Goal: Task Accomplishment & Management: Complete application form

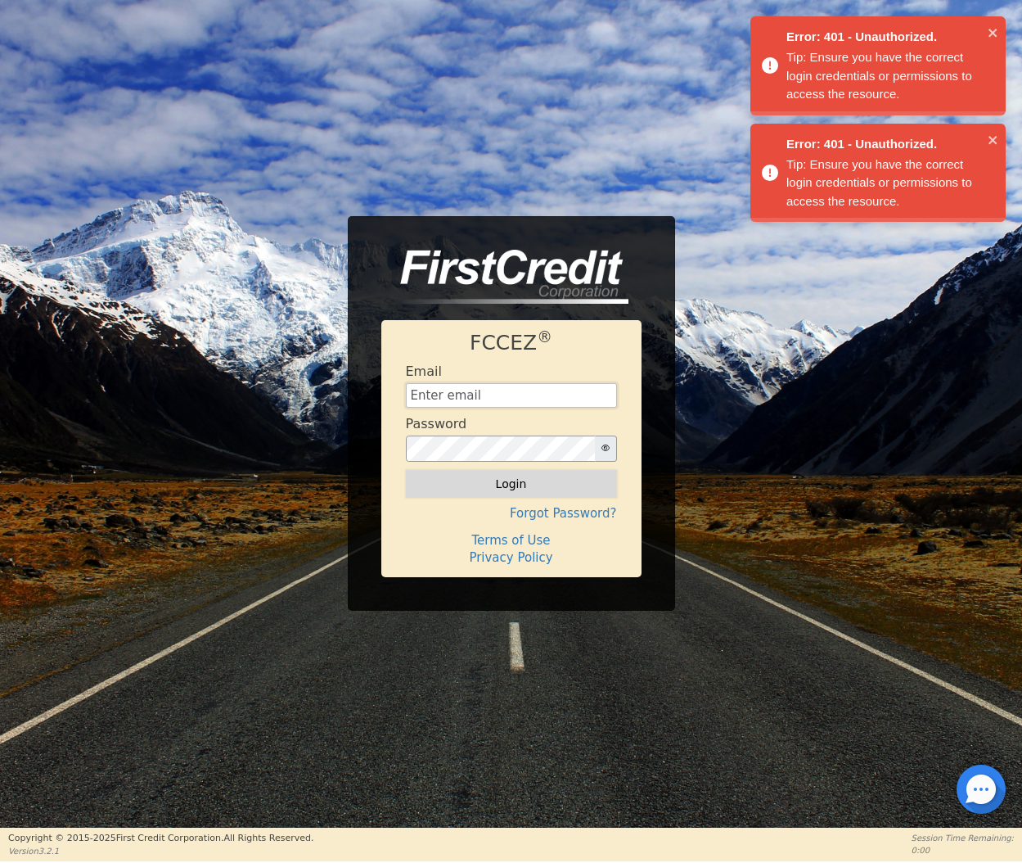
type input "[EMAIL_ADDRESS][DOMAIN_NAME]"
click at [535, 493] on button "Login" at bounding box center [511, 484] width 211 height 28
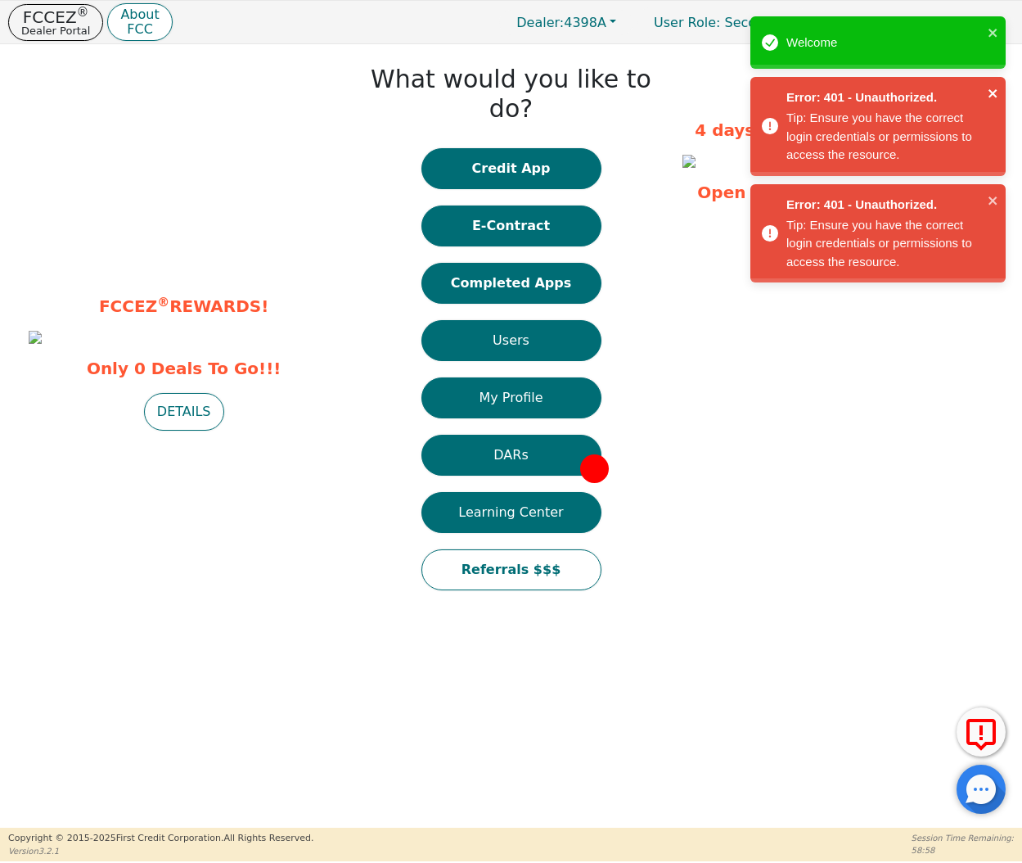
click at [993, 94] on icon "close" at bounding box center [993, 93] width 8 height 8
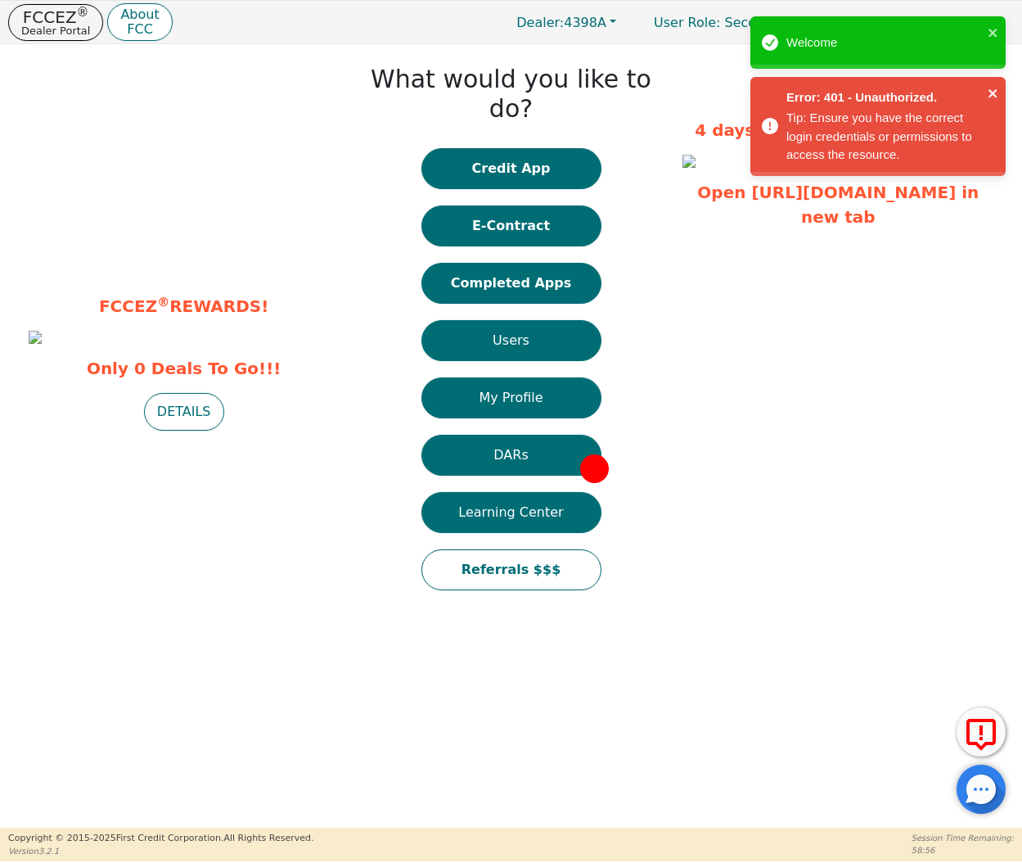
click at [993, 91] on icon "close" at bounding box center [993, 93] width 11 height 13
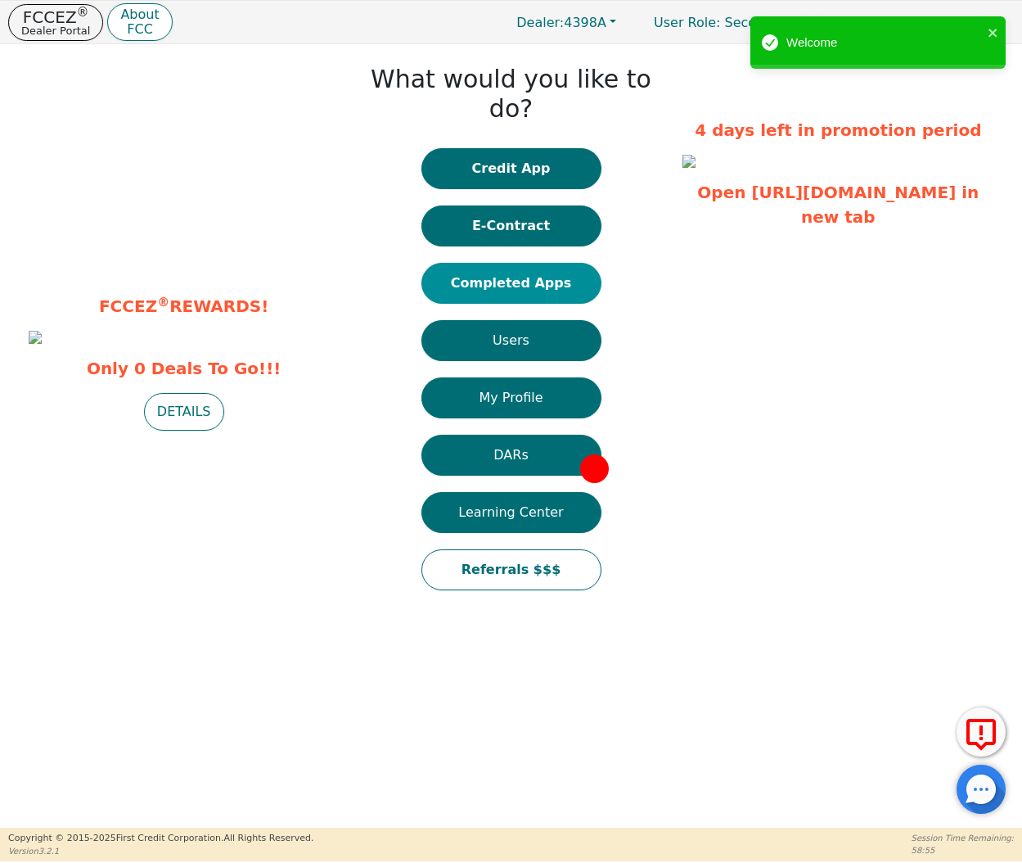
click at [498, 263] on button "Completed Apps" at bounding box center [511, 283] width 180 height 41
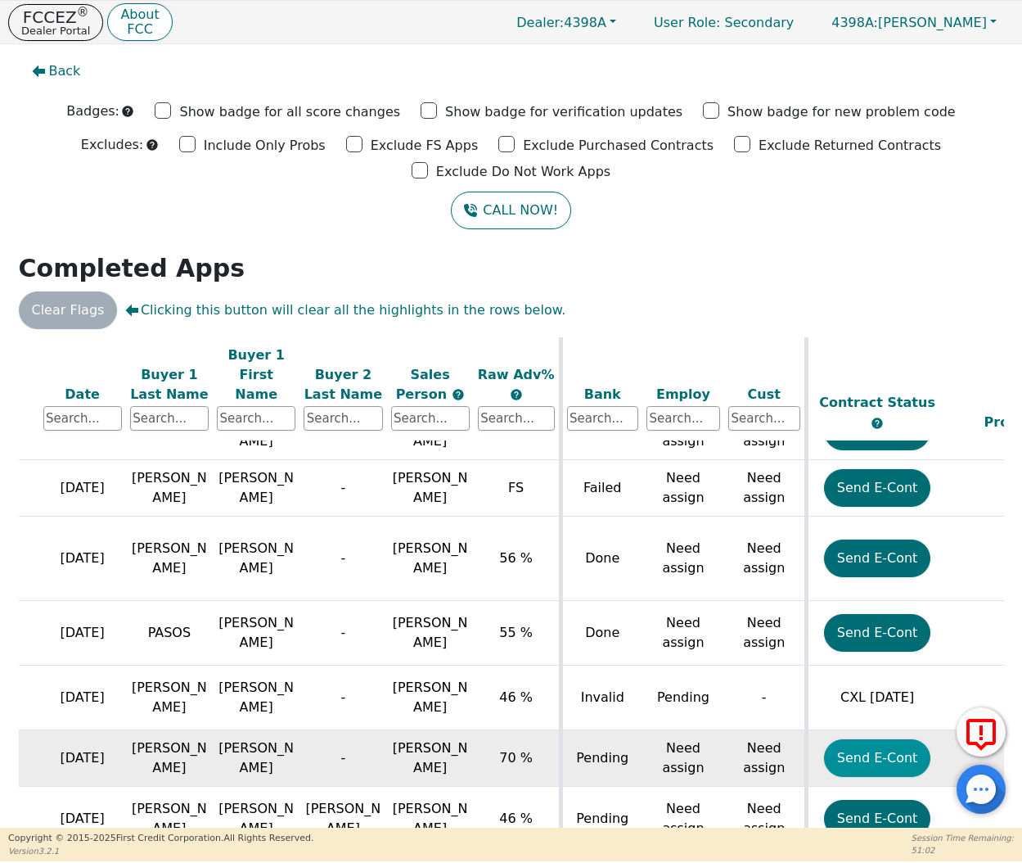
scroll to position [797, 156]
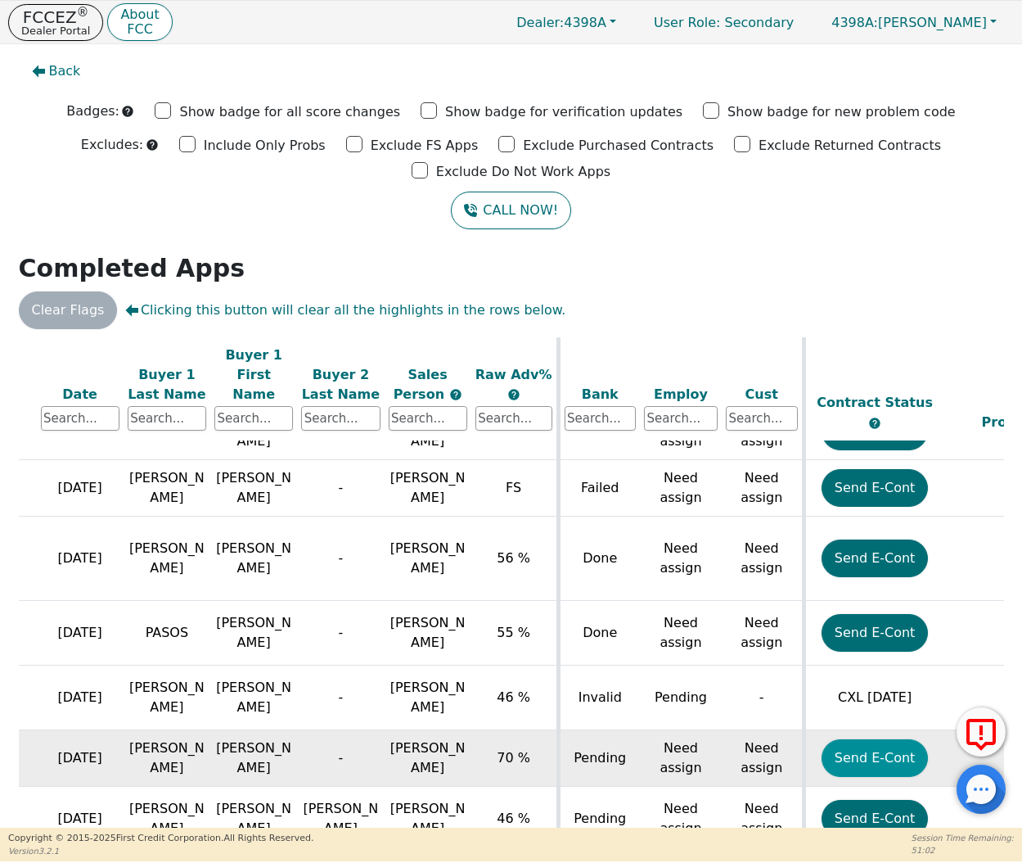
click at [848, 739] on button "Send E-Cont" at bounding box center [875, 758] width 107 height 38
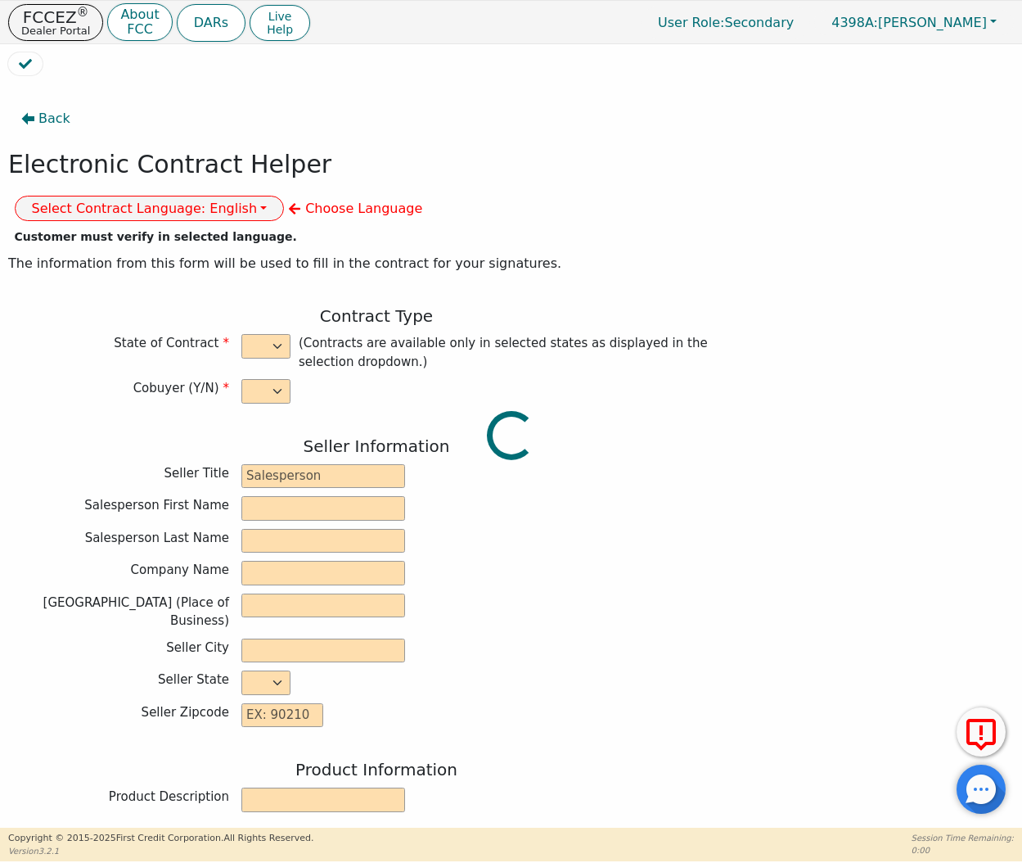
select select "n"
type input "Credit Department"
type input "[PERSON_NAME]"
type input "INTEGRITY SOLUTIONS [US_STATE]"
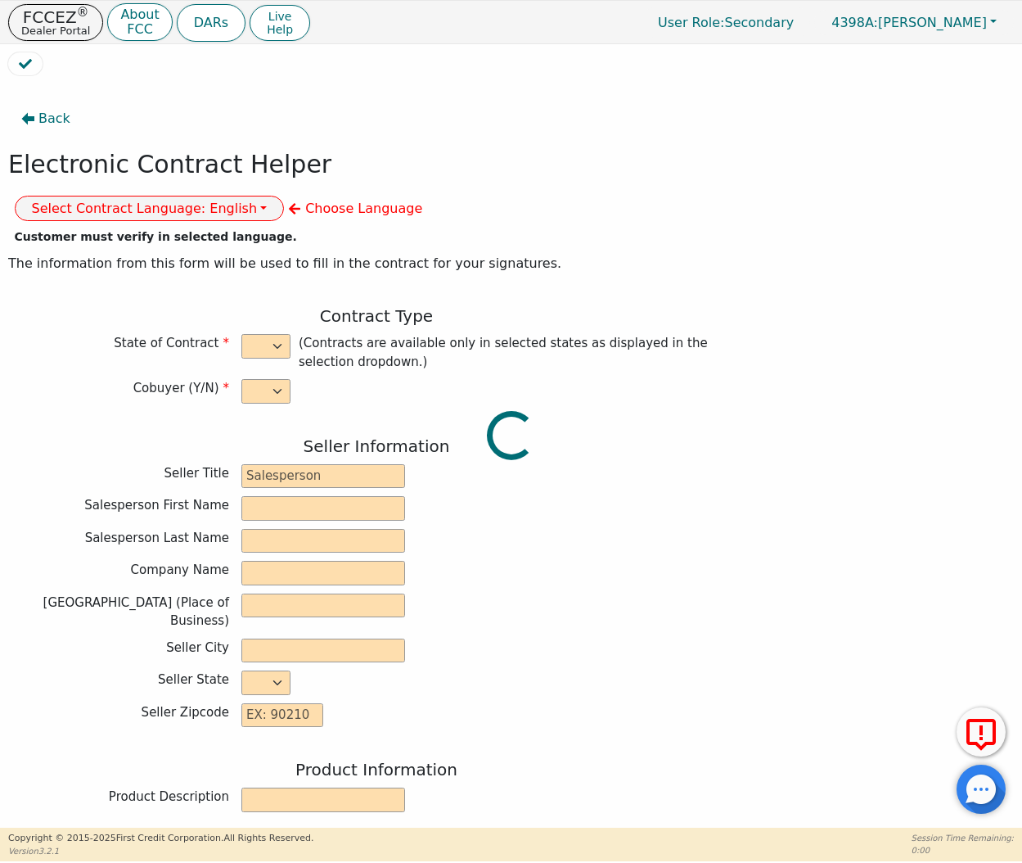
type input "[STREET_ADDRESS]"
type input "ORLANDO"
select select "FL"
type input "32819"
type input "[PERSON_NAME]"
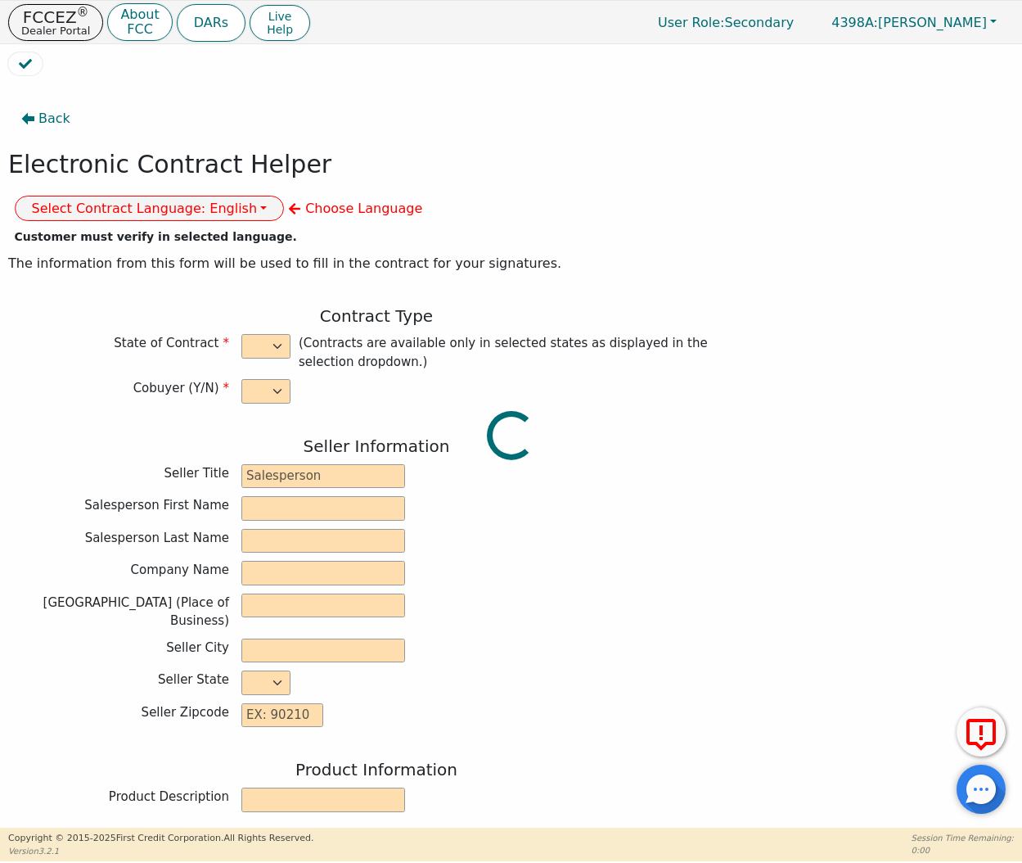
type input "[PERSON_NAME]"
type input "[EMAIL_ADDRESS][DOMAIN_NAME]"
type input "[STREET_ADDRESS]"
type input "Rifle"
select select "CO"
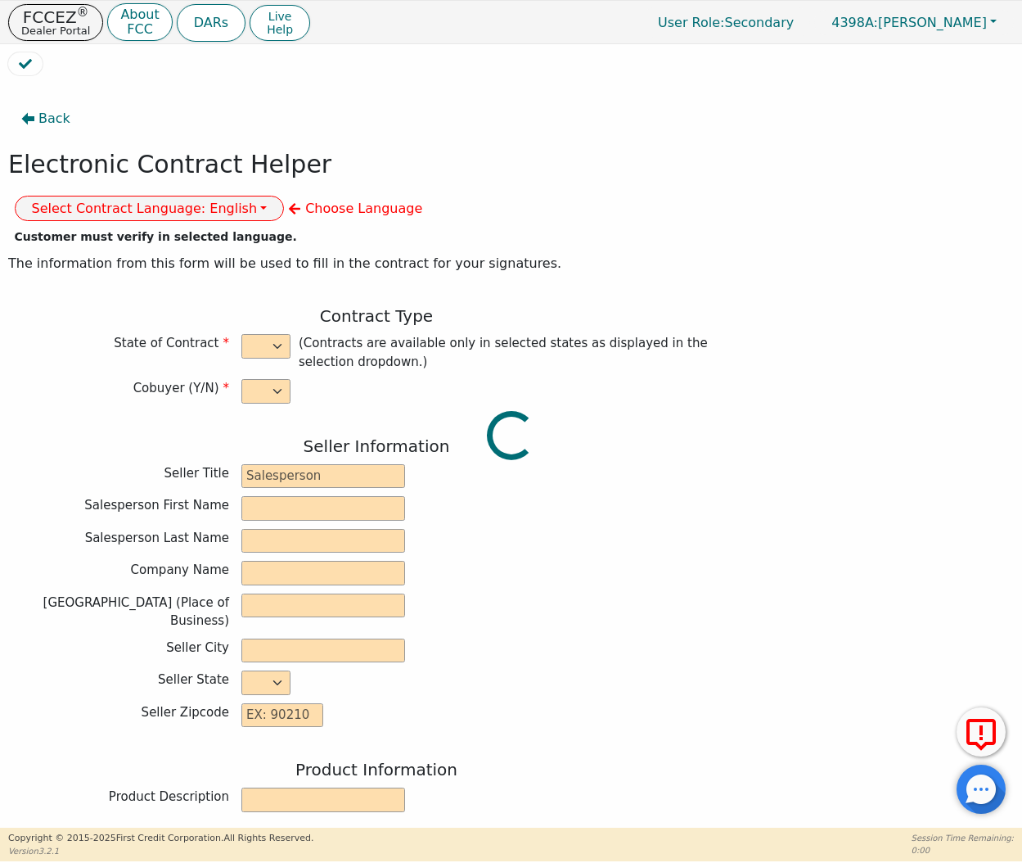
type input "81650"
type input "[DATE]"
type input "17.99"
type input "[DATE]"
type input "60"
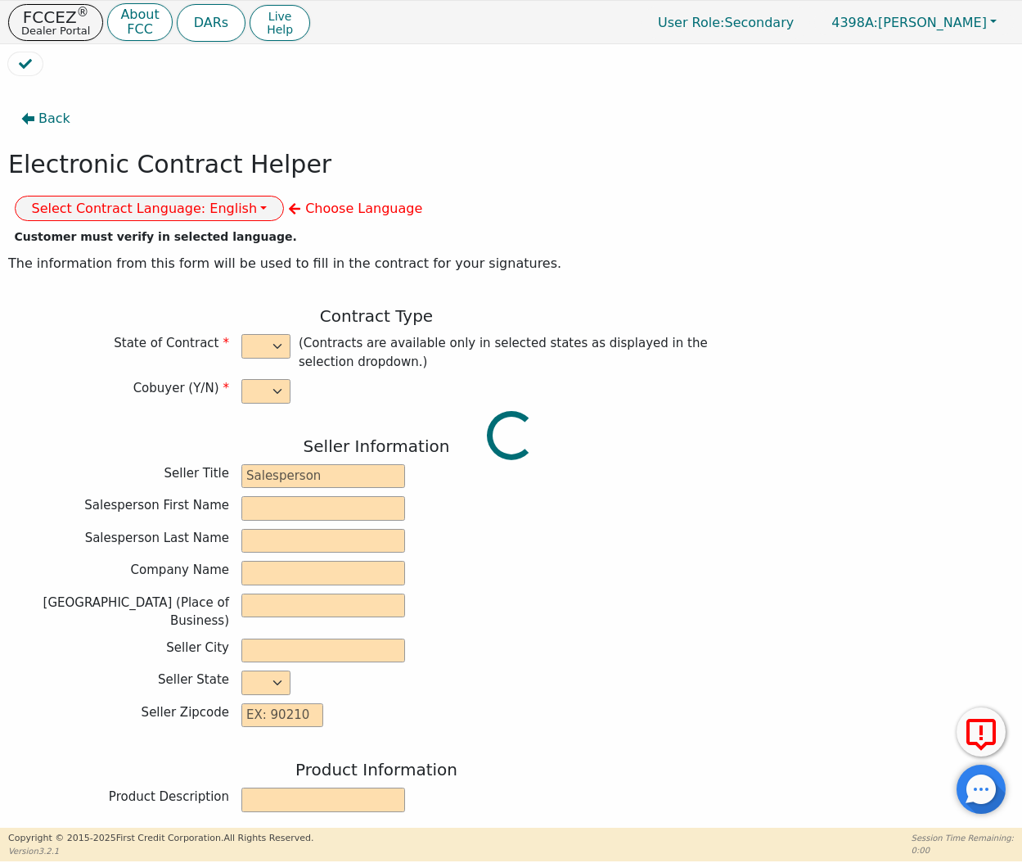
type input "0"
type input "1230.00"
type input "0.00"
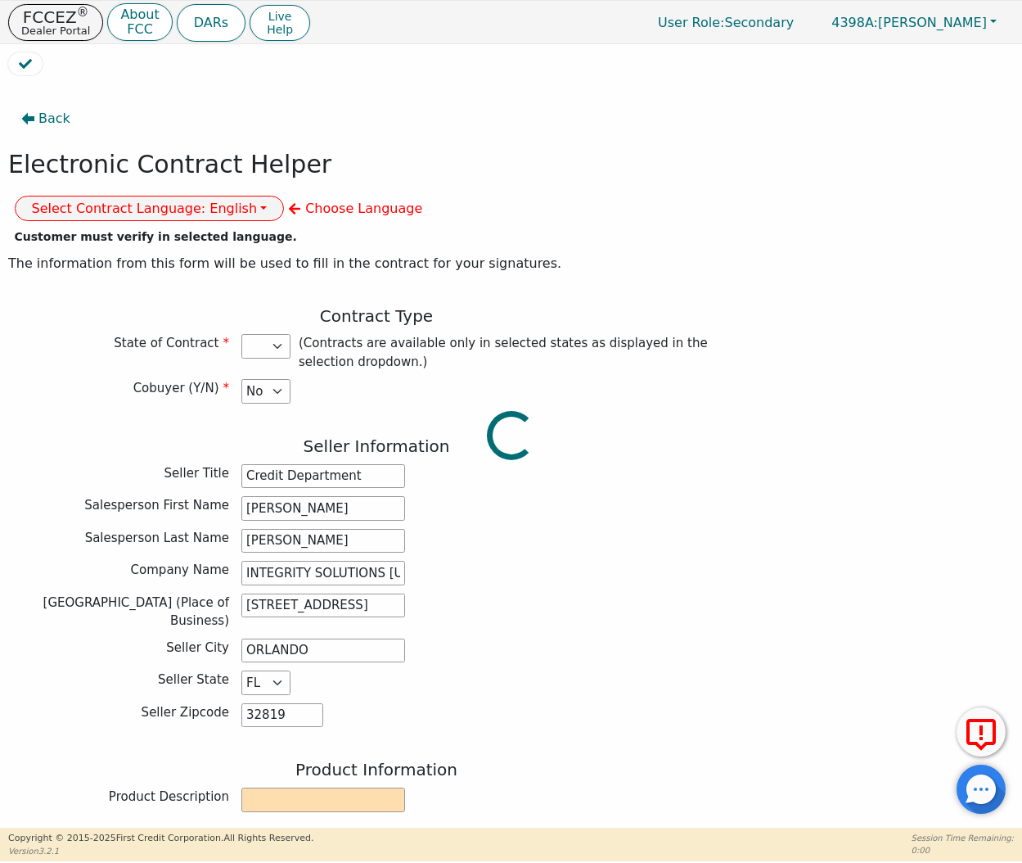
type input "1230.00"
select select "CO"
click at [285, 196] on button "Select Contract Language: English" at bounding box center [150, 208] width 270 height 25
click at [145, 253] on link "Spanish" at bounding box center [80, 264] width 129 height 22
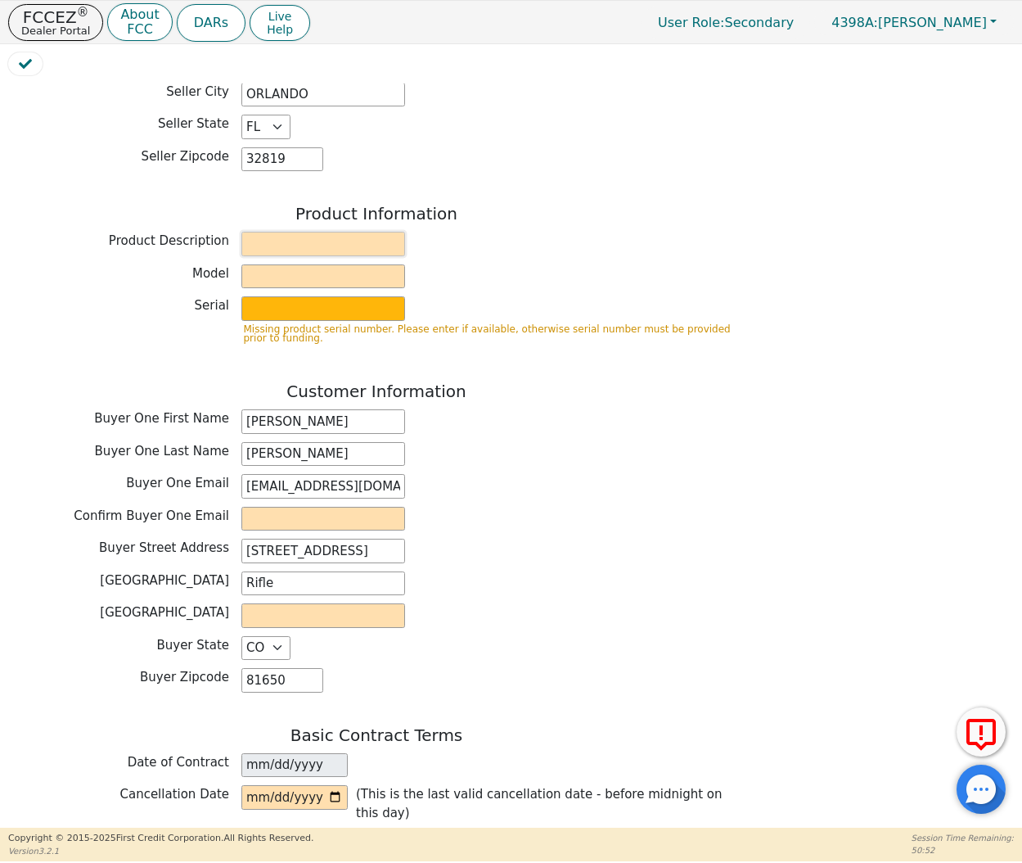
click at [314, 232] on input "text" at bounding box center [323, 244] width 164 height 25
type input "WHOLE HOUSE WATER TREATMENT SYSTEM"
type input "[PERSON_NAME]"
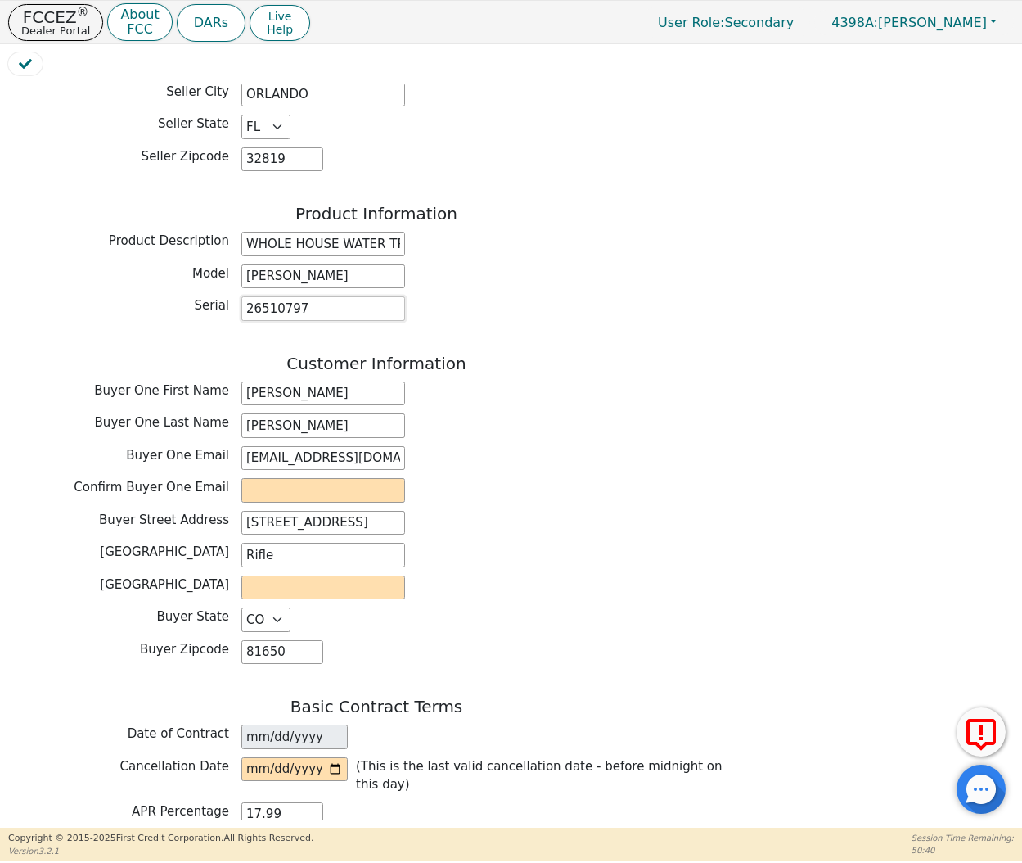
type input "26510797"
drag, startPoint x: 244, startPoint y: 412, endPoint x: 441, endPoint y: 412, distance: 197.2
paste input "[EMAIL_ADDRESS][DOMAIN_NAME]"
type input "[EMAIL_ADDRESS][DOMAIN_NAME]"
click at [293, 575] on input "text" at bounding box center [323, 587] width 164 height 25
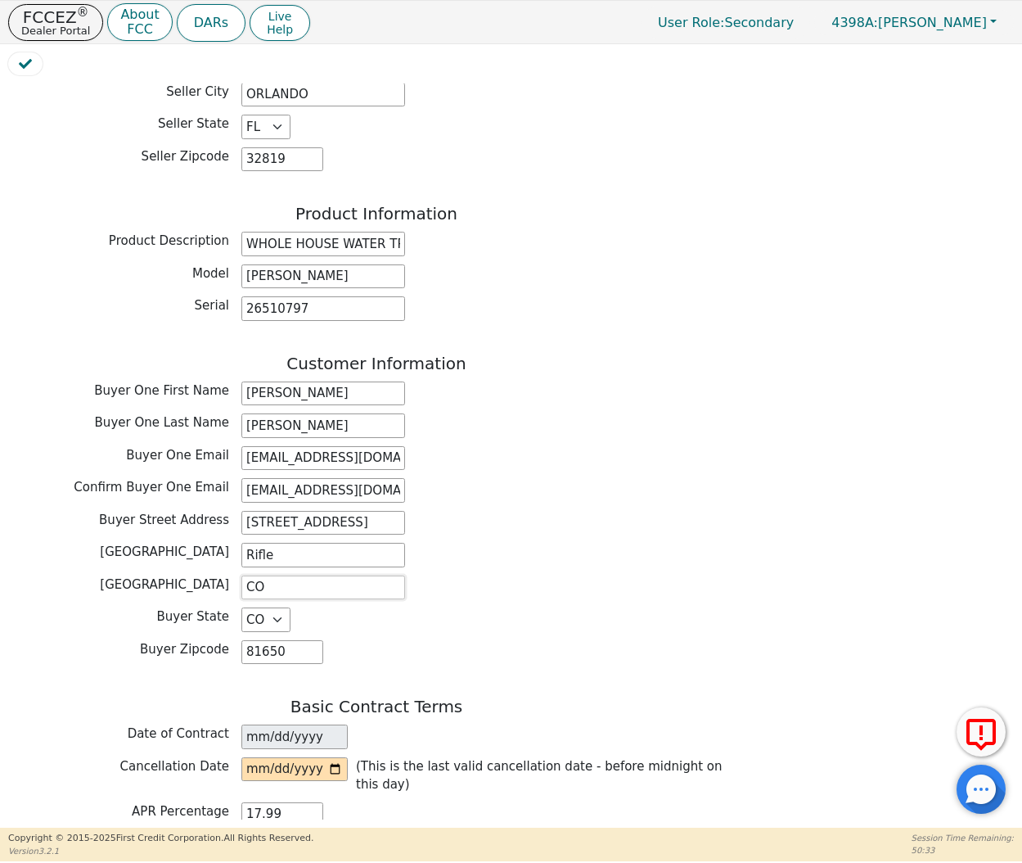
type input "CO"
click at [439, 640] on div "Buyer Zipcode 81650" at bounding box center [376, 654] width 737 height 29
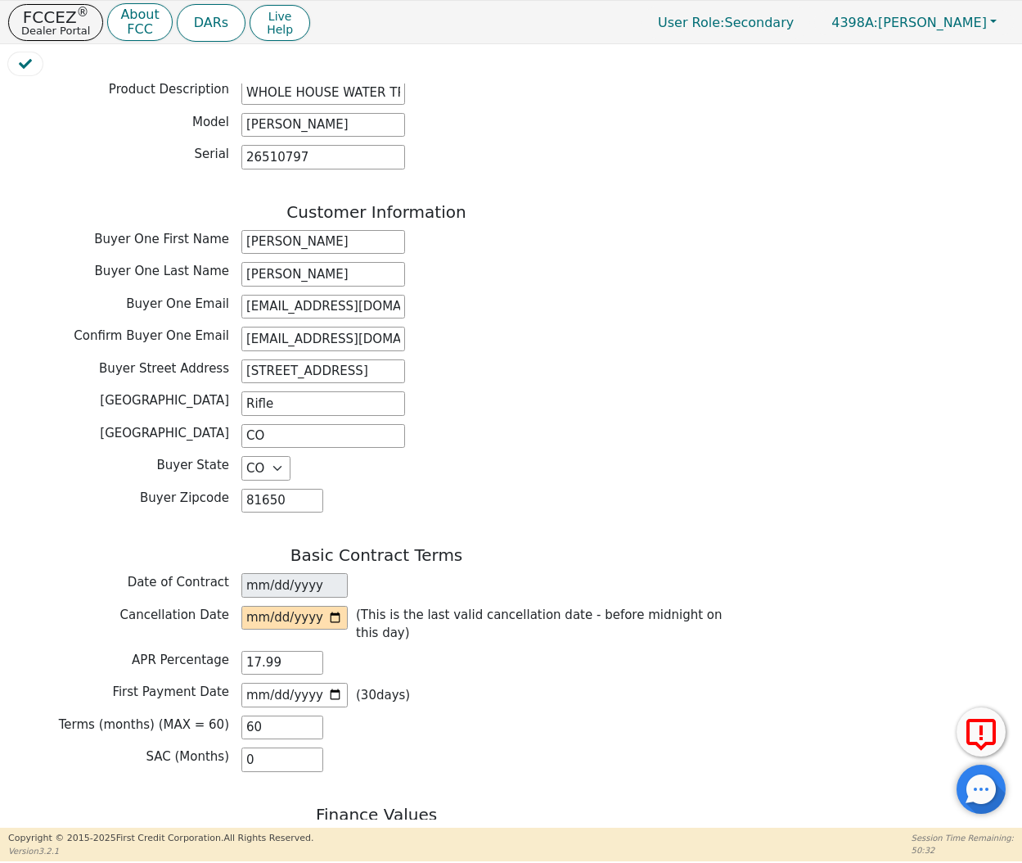
scroll to position [804, 0]
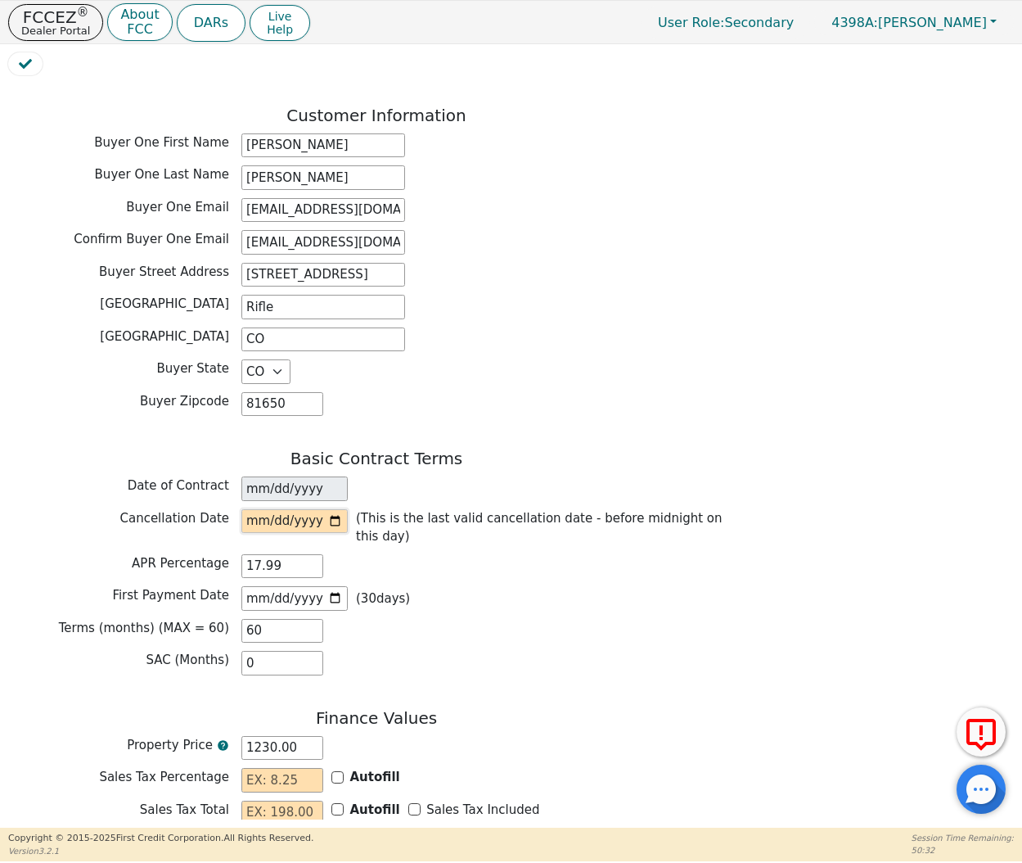
click at [273, 509] on input "date" at bounding box center [294, 521] width 106 height 25
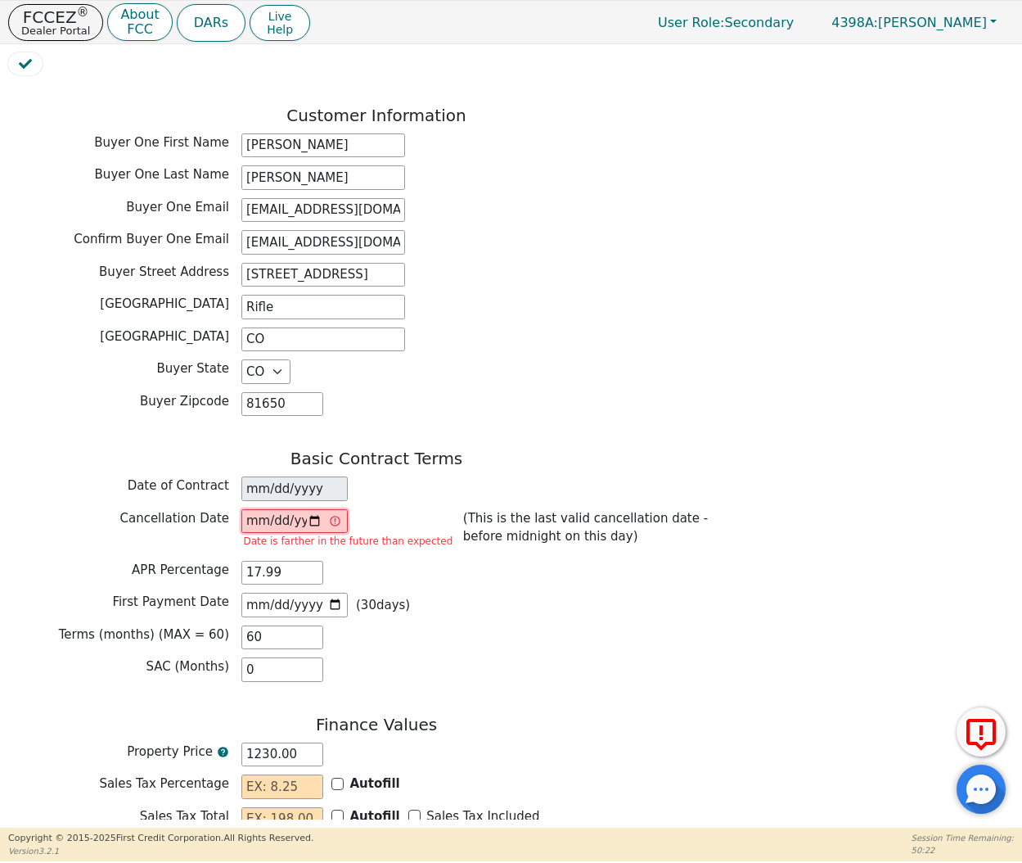
click at [277, 509] on input "[DATE]" at bounding box center [294, 521] width 106 height 25
click at [528, 625] on div "Terms (months) (MAX = 60) 60" at bounding box center [376, 637] width 737 height 25
click at [252, 509] on input "[DATE]" at bounding box center [294, 521] width 106 height 25
type input "[DATE]"
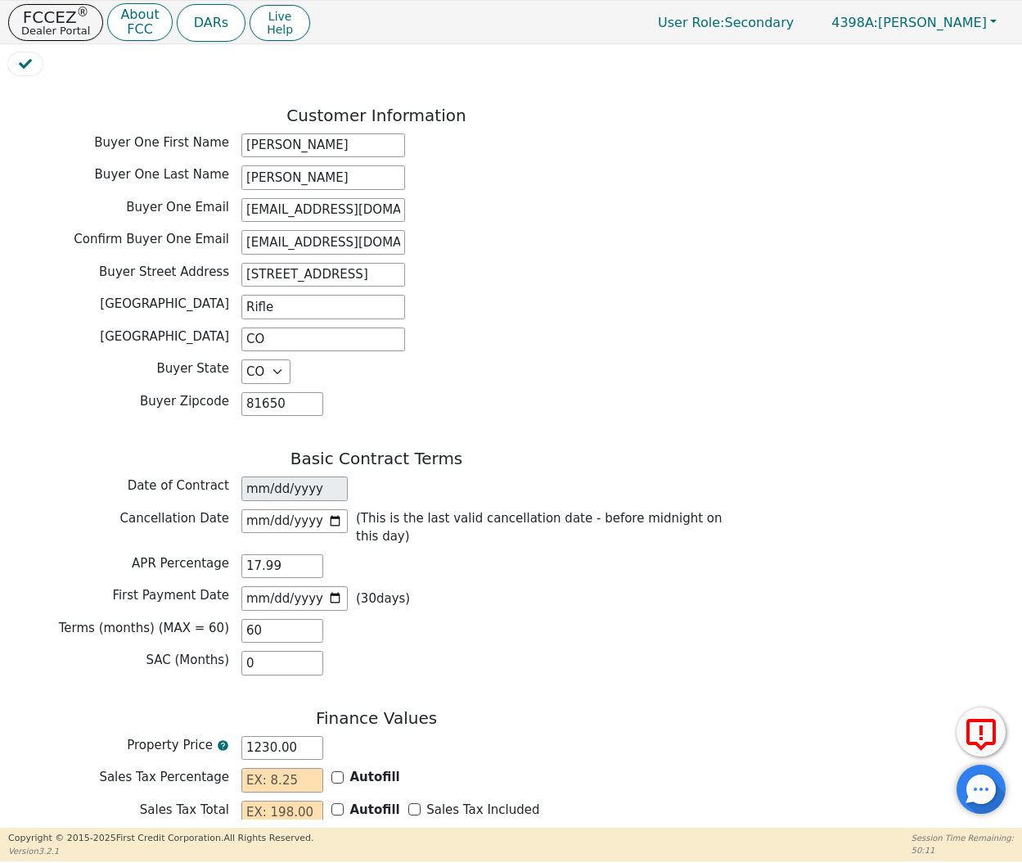
click at [429, 586] on div "First Payment Date [DATE] ( 30 days)" at bounding box center [376, 598] width 737 height 25
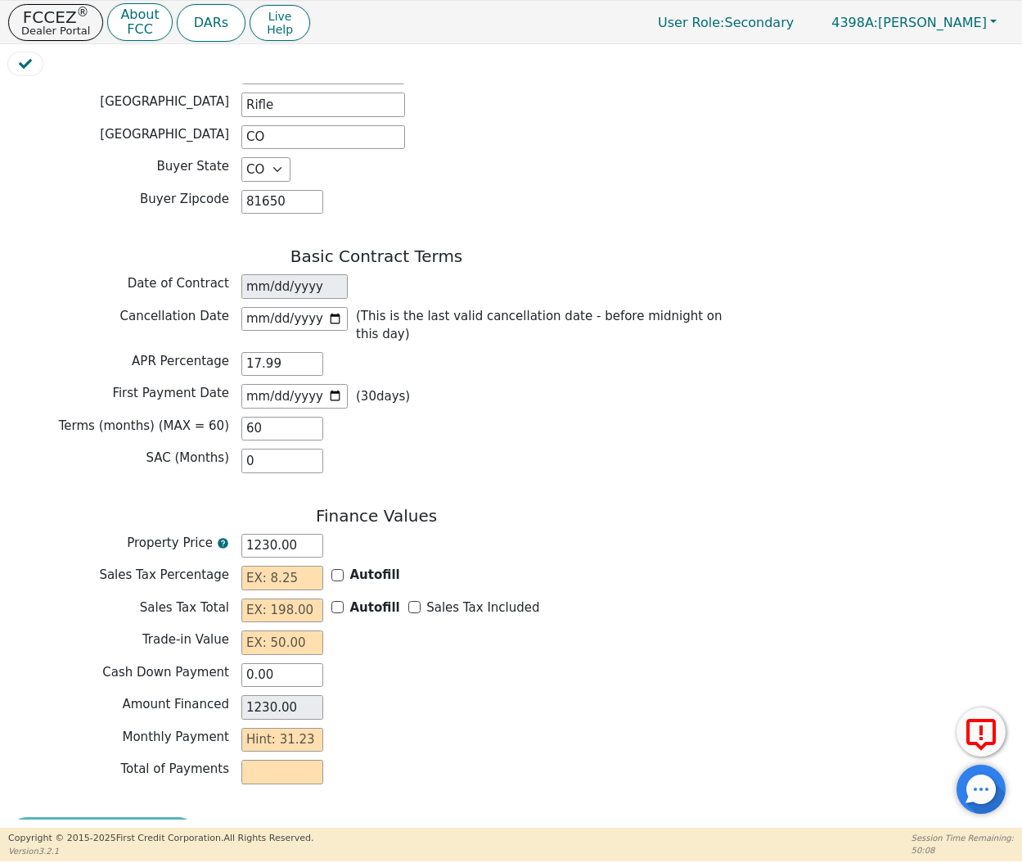
scroll to position [1005, 0]
click at [300, 534] on input "1230.00" at bounding box center [282, 546] width 82 height 25
drag, startPoint x: 318, startPoint y: 502, endPoint x: 173, endPoint y: 498, distance: 144.1
click at [176, 534] on div "Property Price 1230.00" at bounding box center [376, 546] width 737 height 25
type input "0.00"
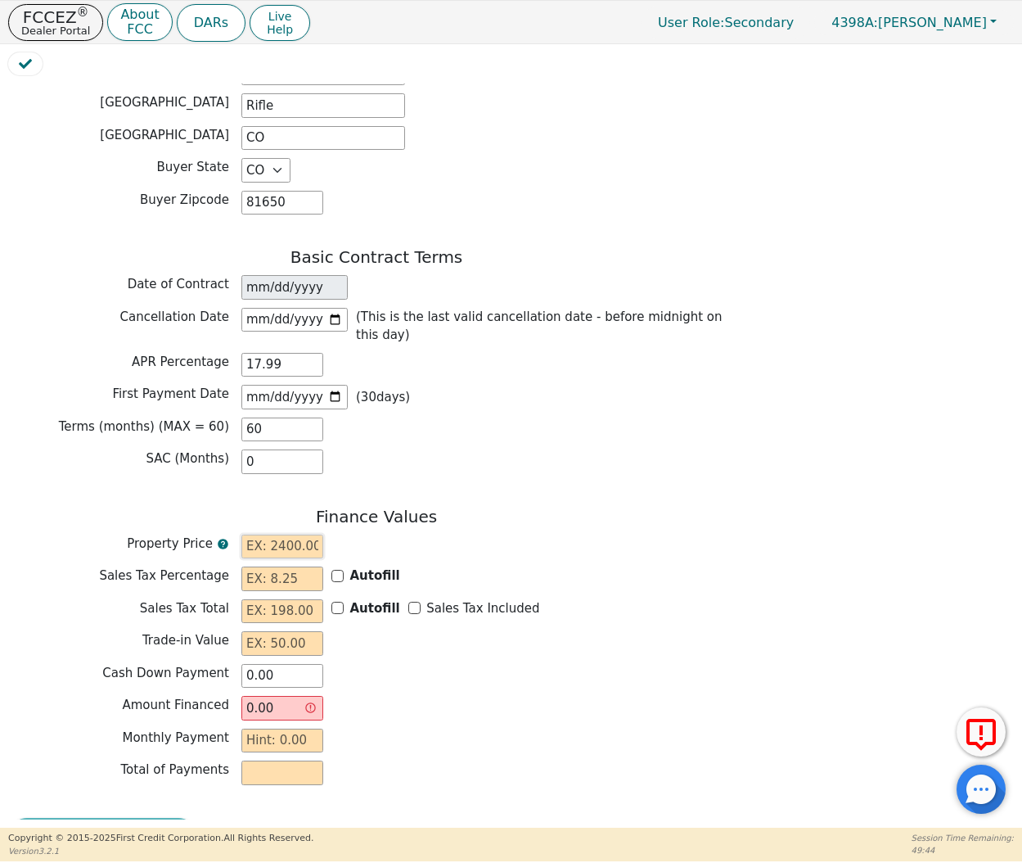
type input "7"
type input "7.00"
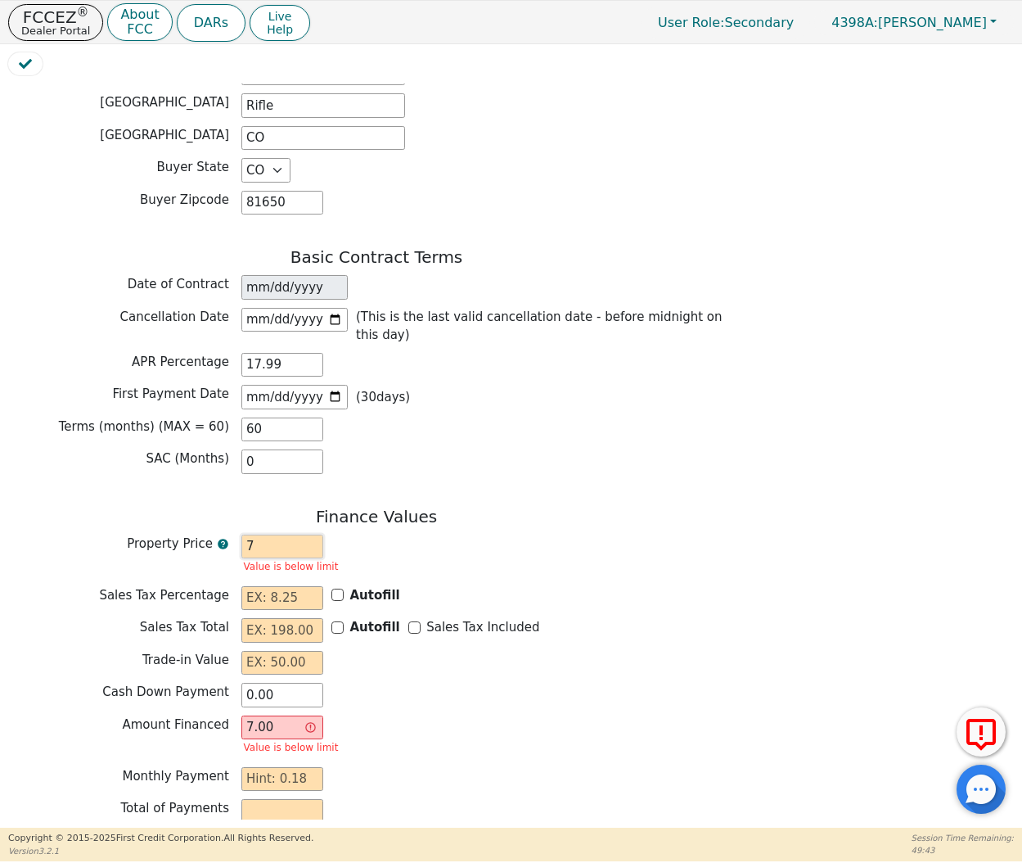
type input "74"
type input "74.00"
type input "749"
type input "749.00"
type input "7490"
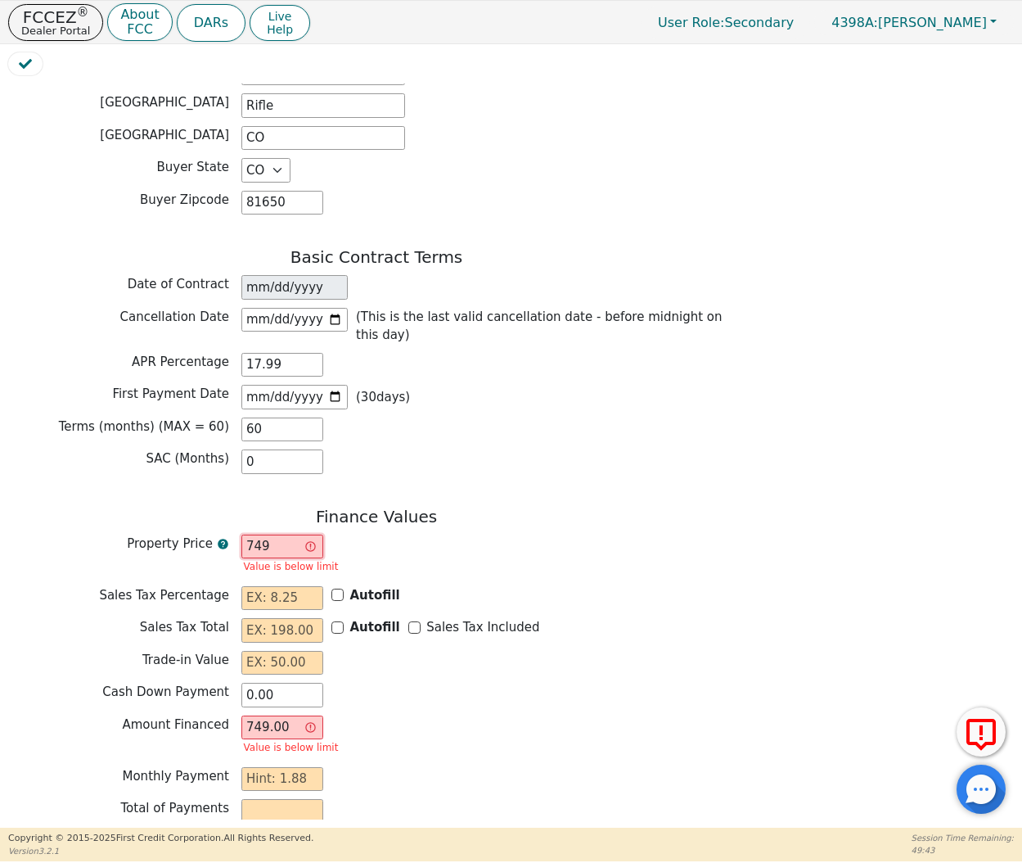
type input "7490.00"
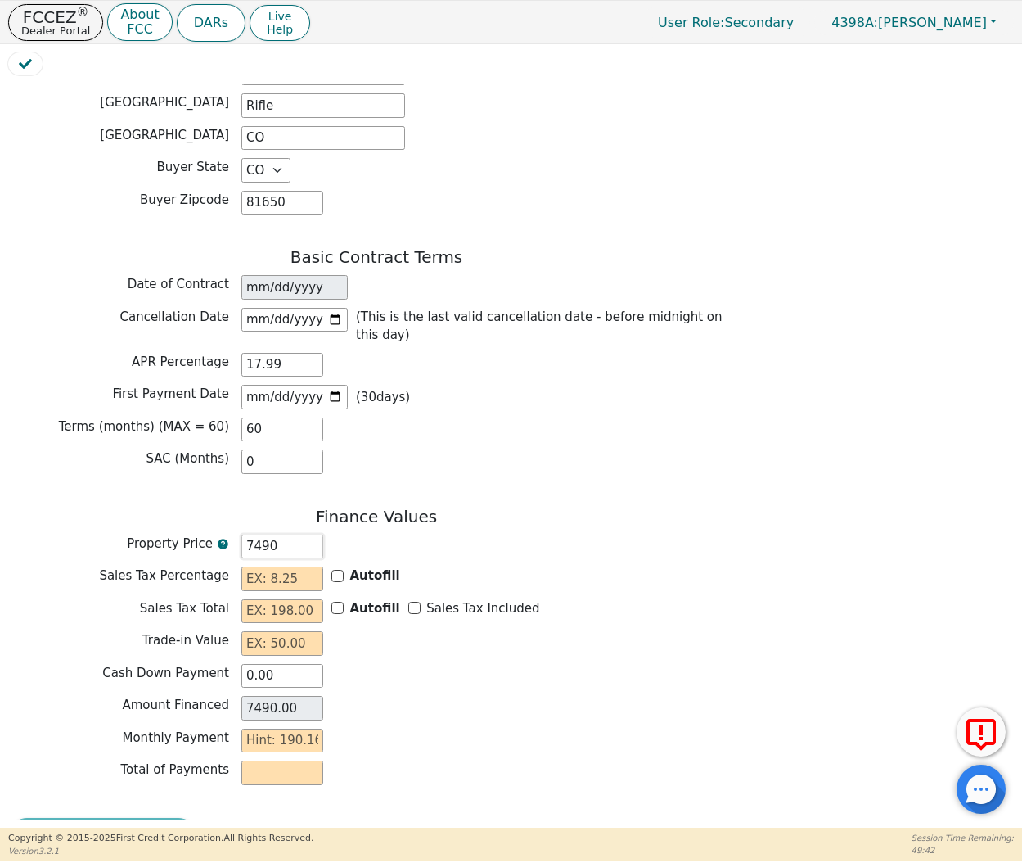
type input "74900"
type input "74900.00"
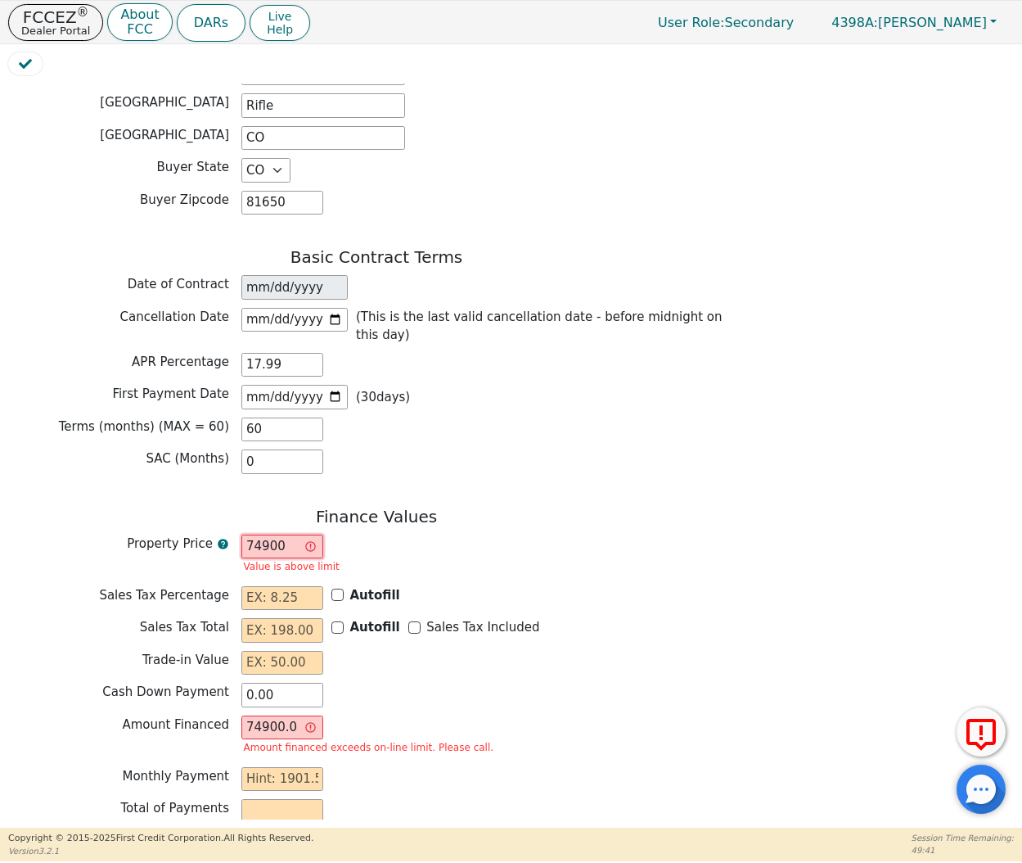
type input "7490"
type input "7490.00"
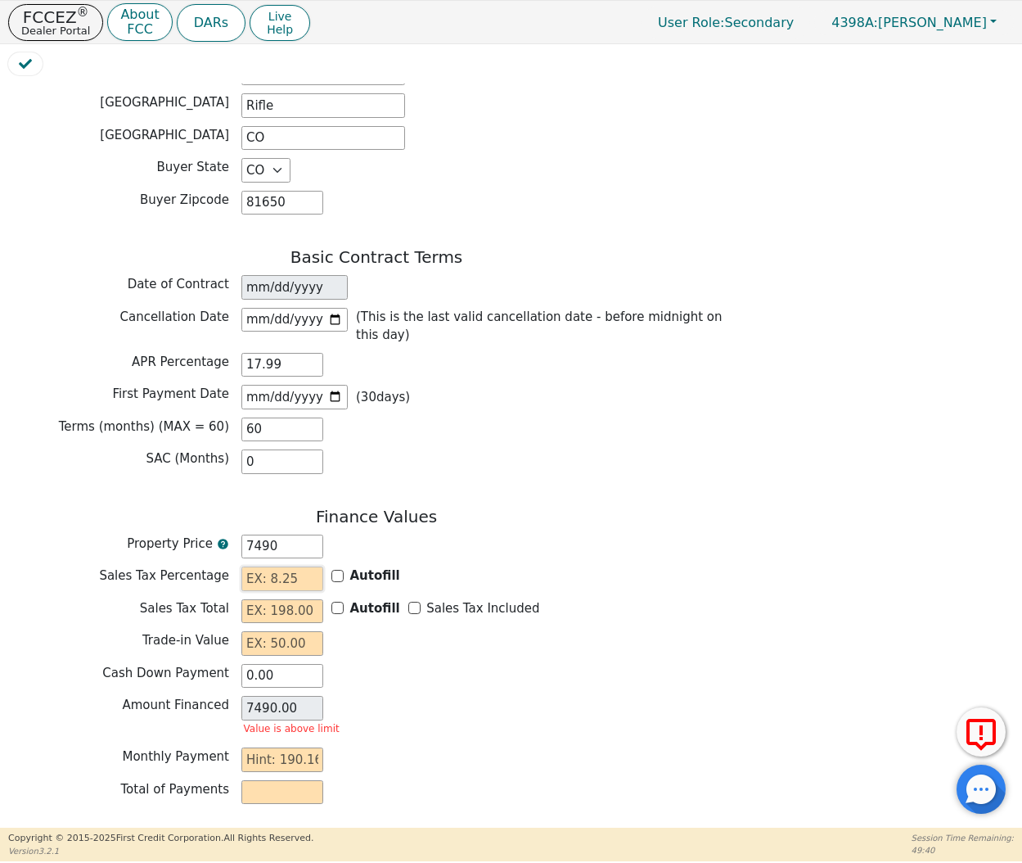
type input "7490.00"
click at [283, 566] on input "text" at bounding box center [282, 578] width 82 height 25
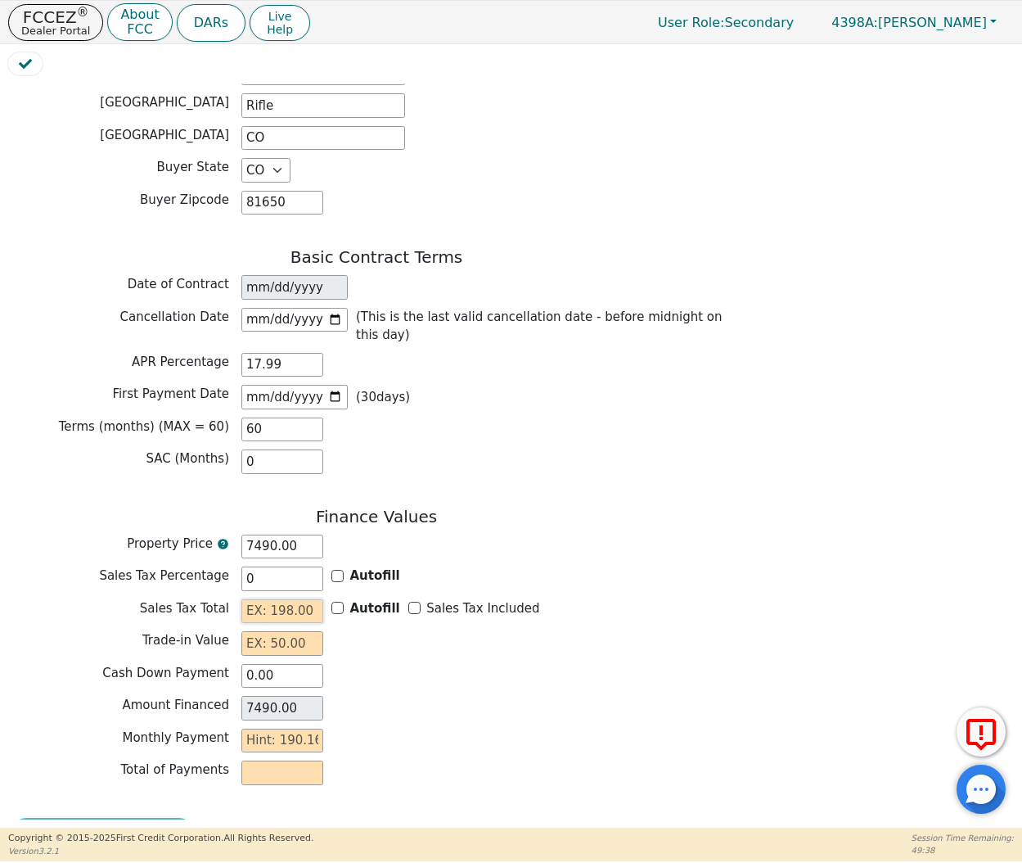
type input "0.00"
click at [283, 599] on input "text" at bounding box center [282, 611] width 82 height 25
type input "0.00"
click at [279, 631] on input "text" at bounding box center [282, 643] width 82 height 25
type input "0.00"
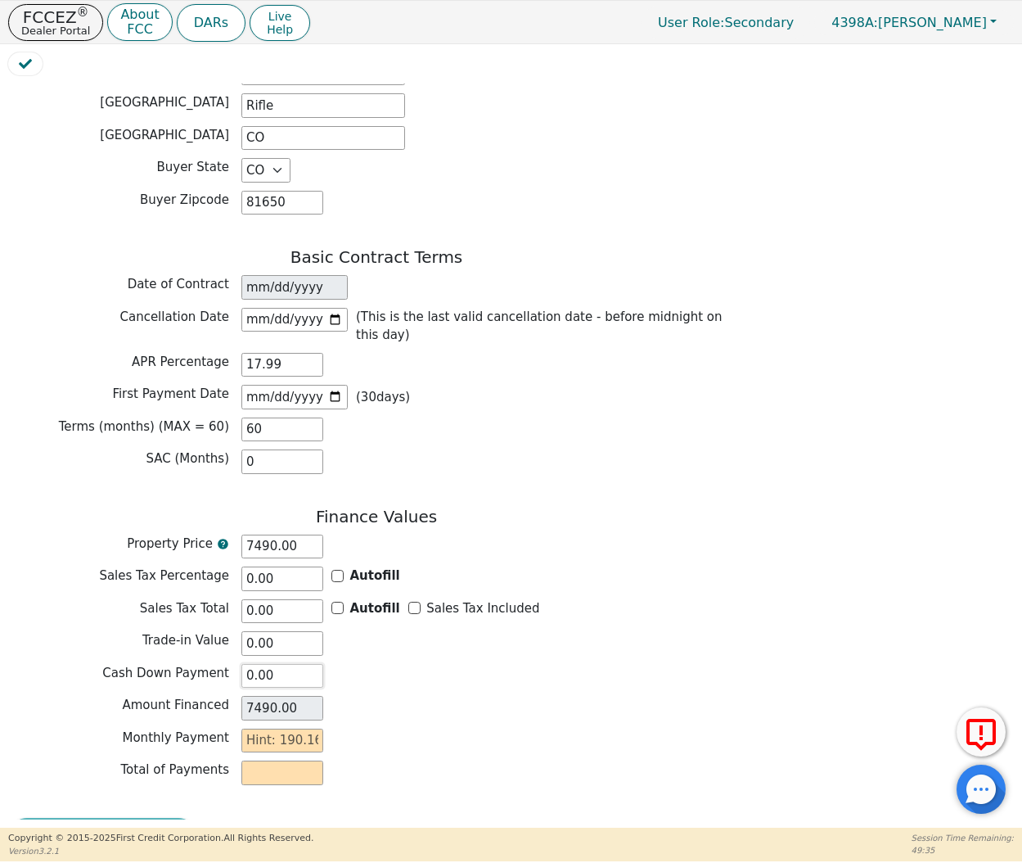
drag, startPoint x: 276, startPoint y: 624, endPoint x: 221, endPoint y: 624, distance: 54.8
click at [221, 664] on div "Cash Down Payment 0.00" at bounding box center [376, 676] width 737 height 25
type input "5"
type input "7485.00"
type input "50"
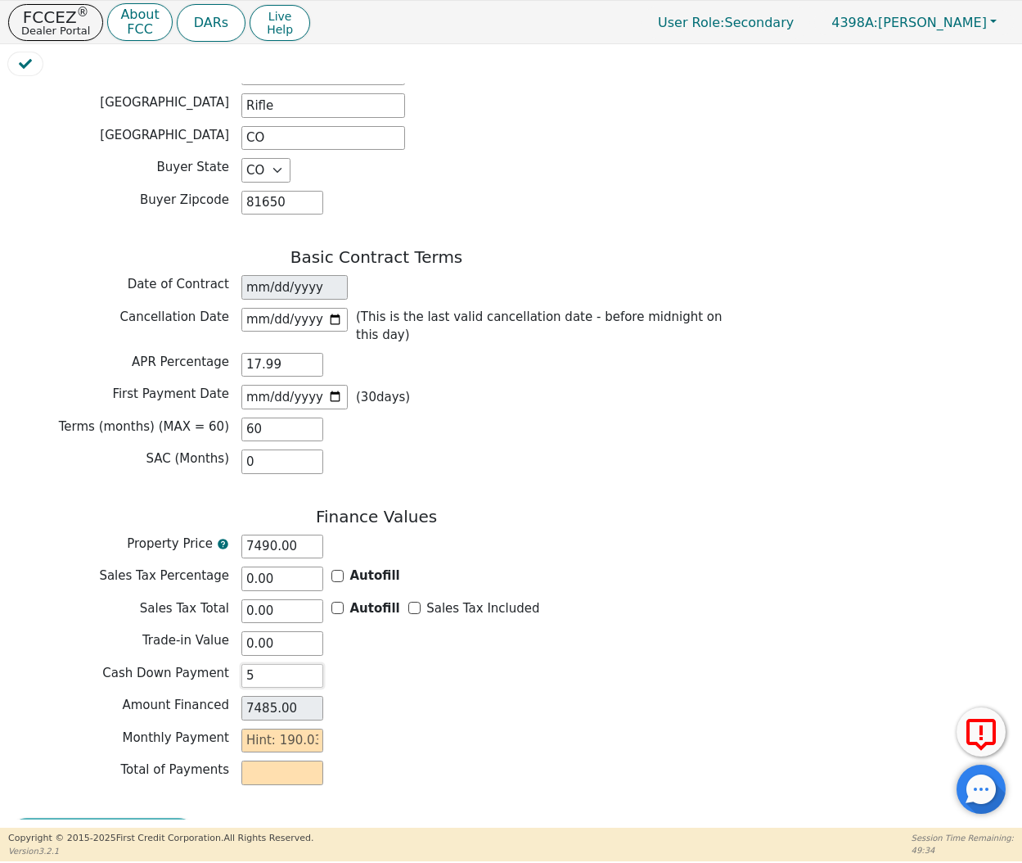
type input "7440.00"
type input "500"
type input "6990.00"
type input "500.00"
click at [385, 711] on div "Finance Values Property Price 7490.00 Sales Tax Percentage 0.00 Autofill Sales …" at bounding box center [376, 650] width 737 height 286
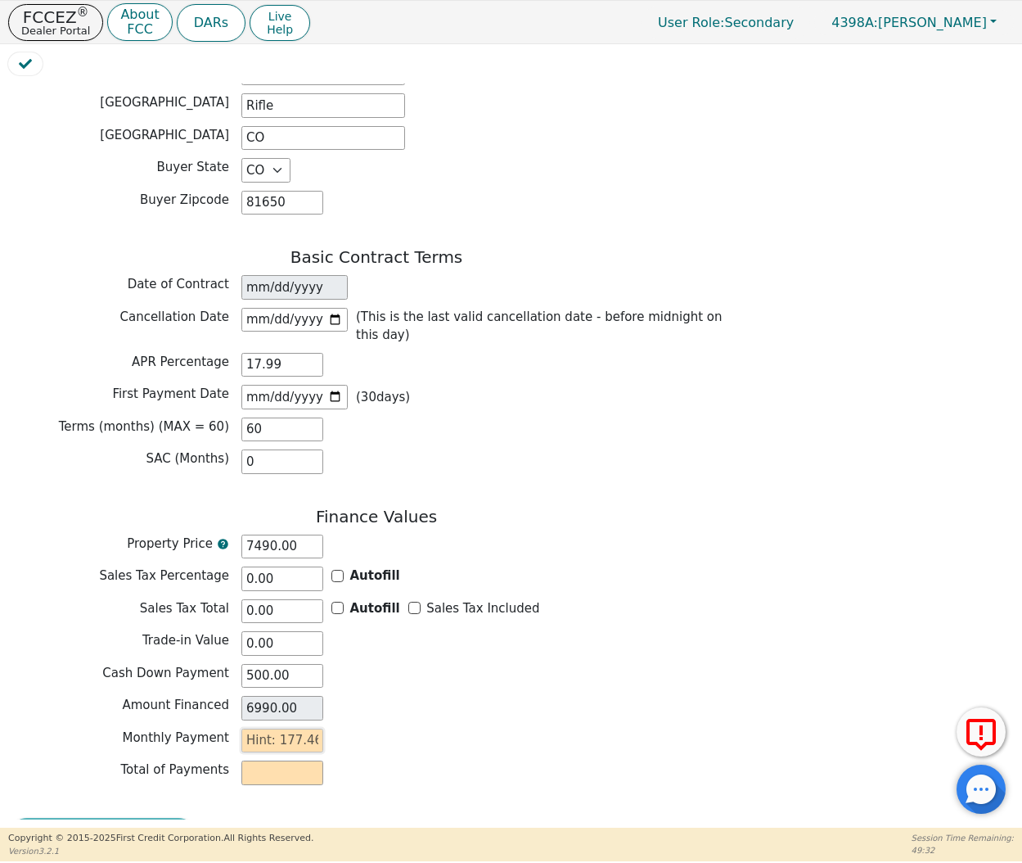
click at [275, 728] on input "text" at bounding box center [282, 740] width 82 height 25
type input "1"
type input "60.00"
type input "17"
type input "1020.00"
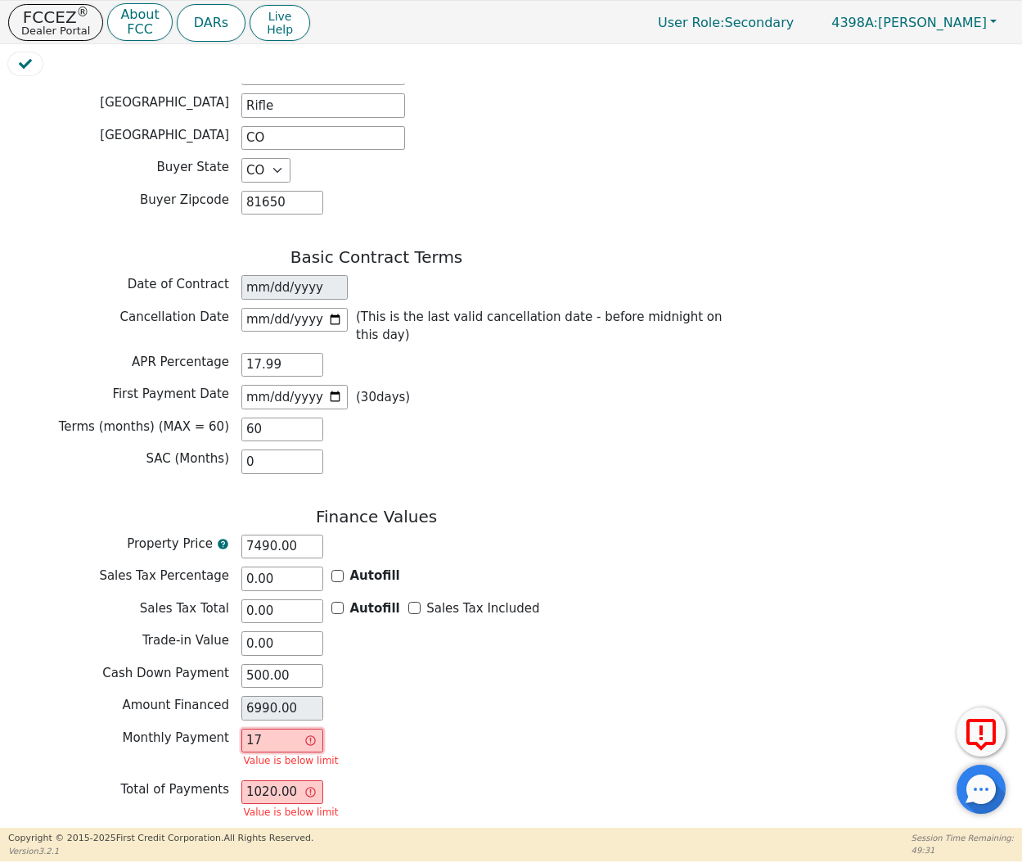
type input "177"
type input "10620.00"
type input "177.4"
type input "10644.00"
type input "177.46"
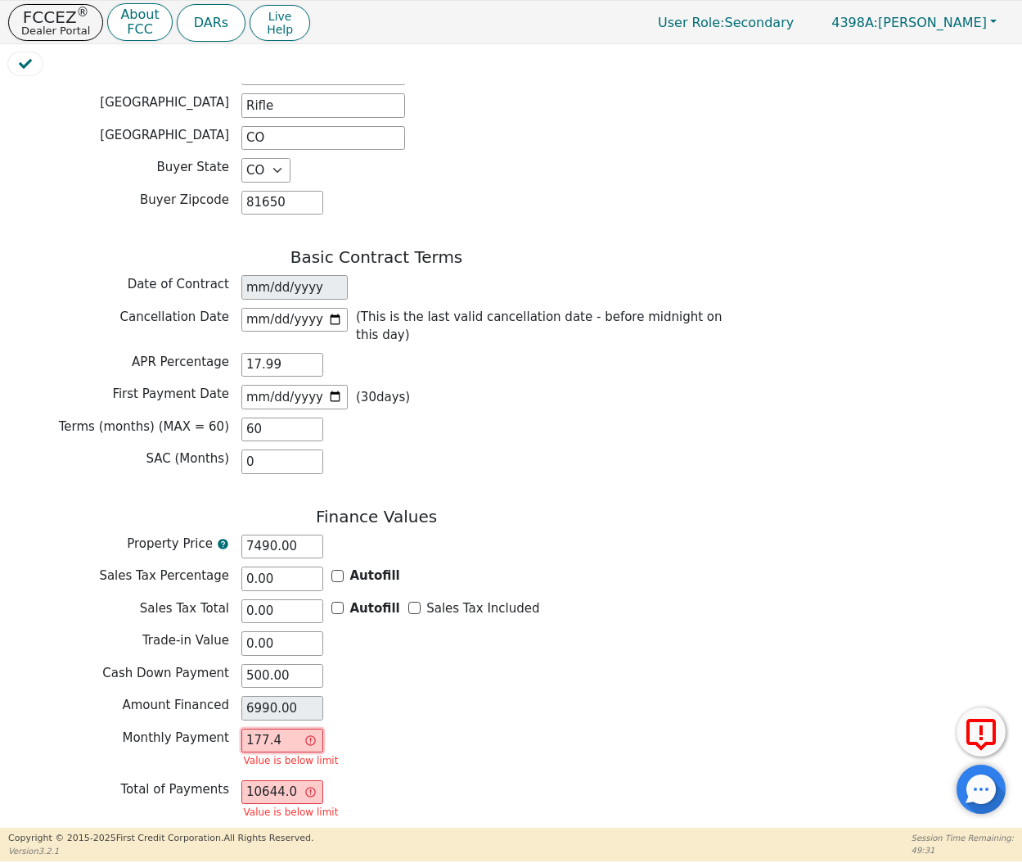
type input "10647.60"
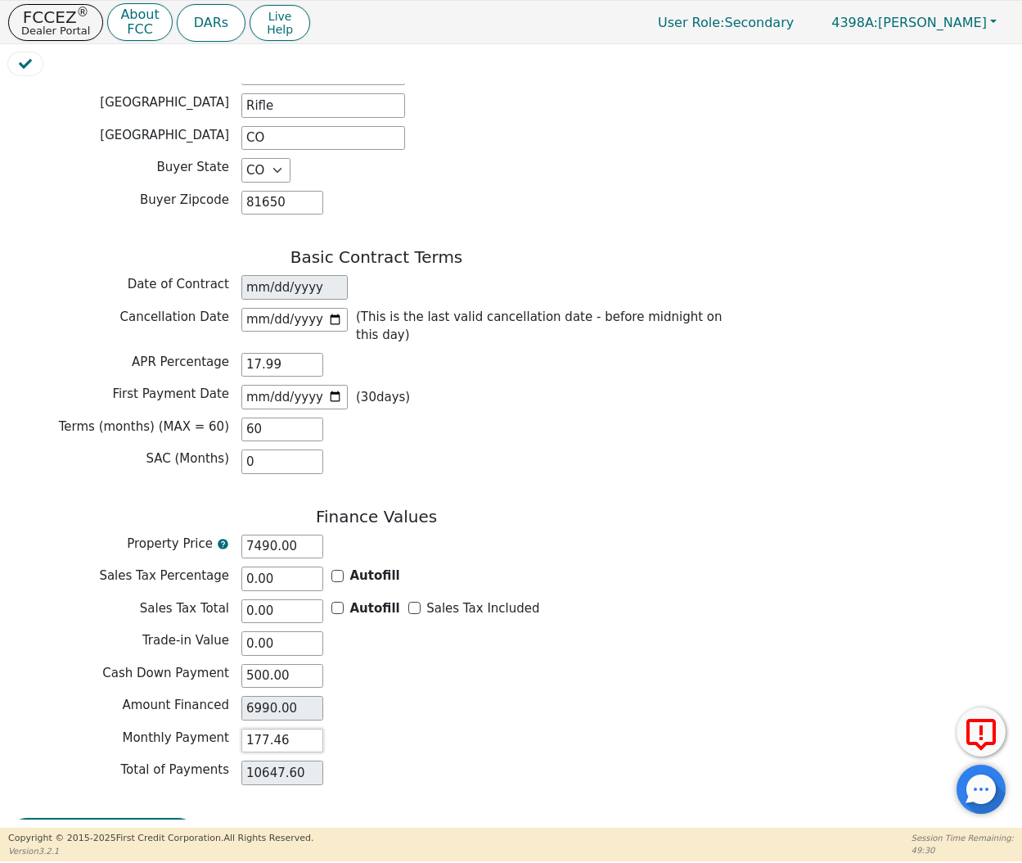
type input "177.46"
click at [530, 818] on div "Review & Begin Contract" at bounding box center [376, 837] width 737 height 38
click at [117, 818] on button "Review & Begin Contract" at bounding box center [102, 837] width 189 height 38
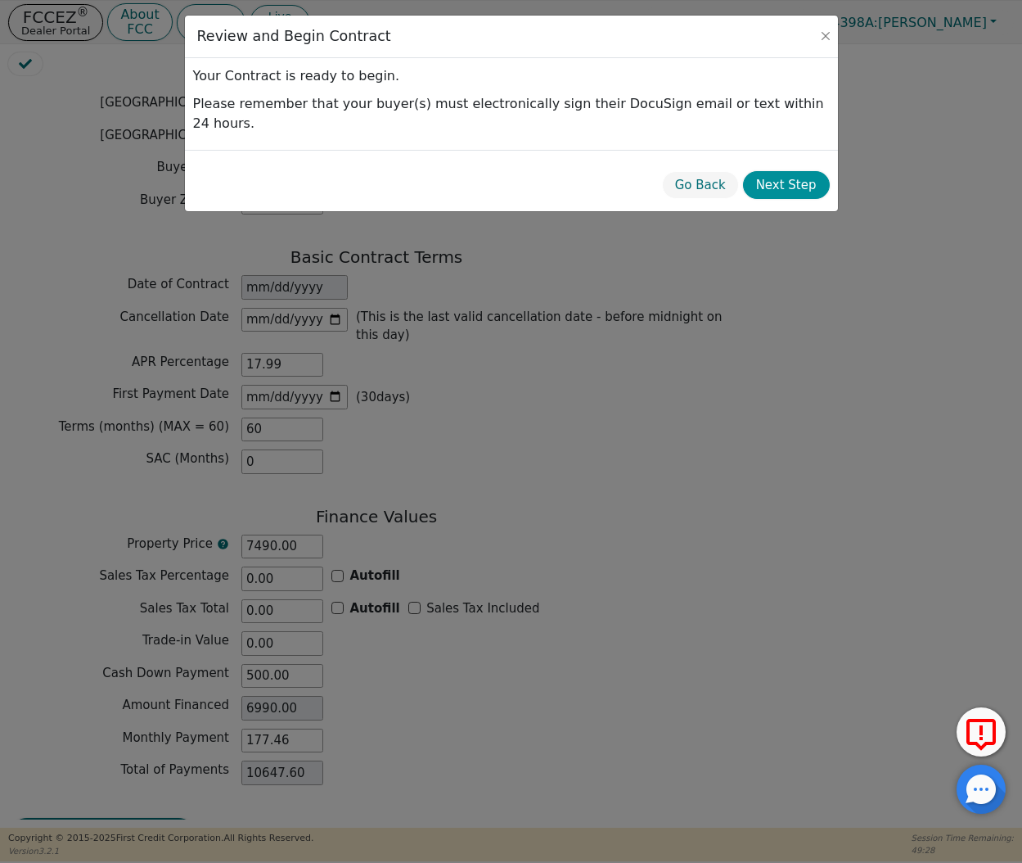
click at [783, 171] on button "Next Step" at bounding box center [786, 185] width 87 height 29
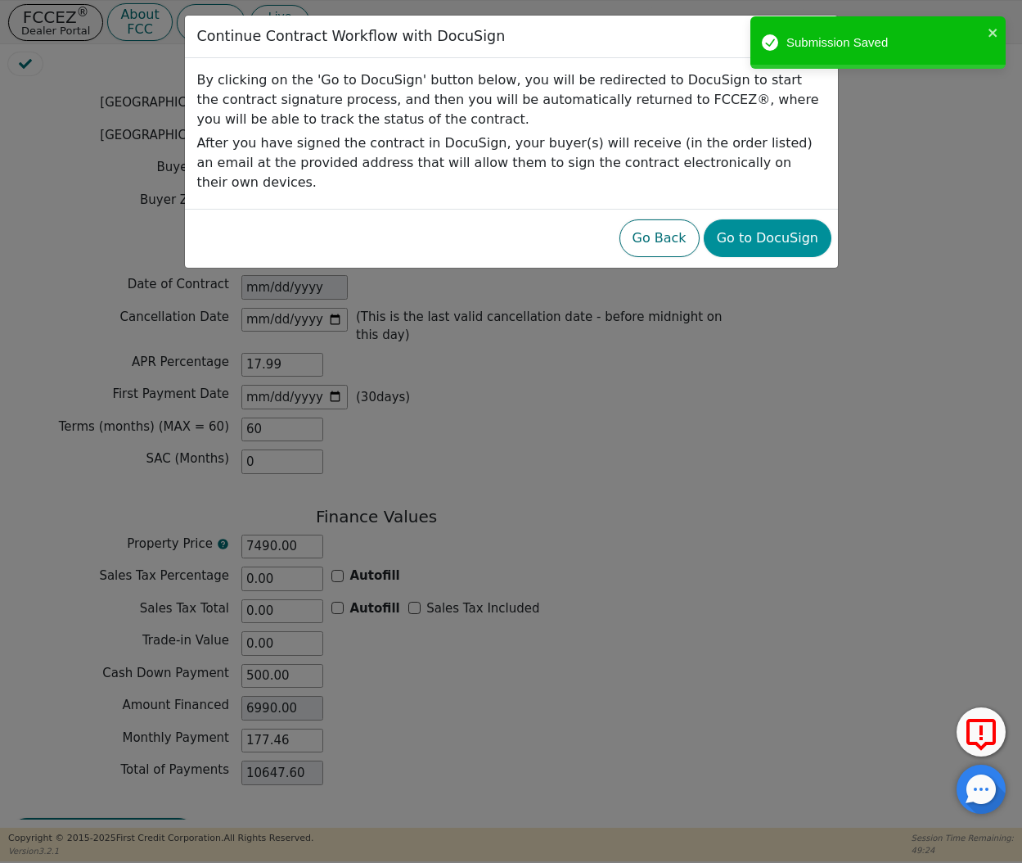
click at [765, 228] on button "Go to DocuSign" at bounding box center [768, 238] width 128 height 38
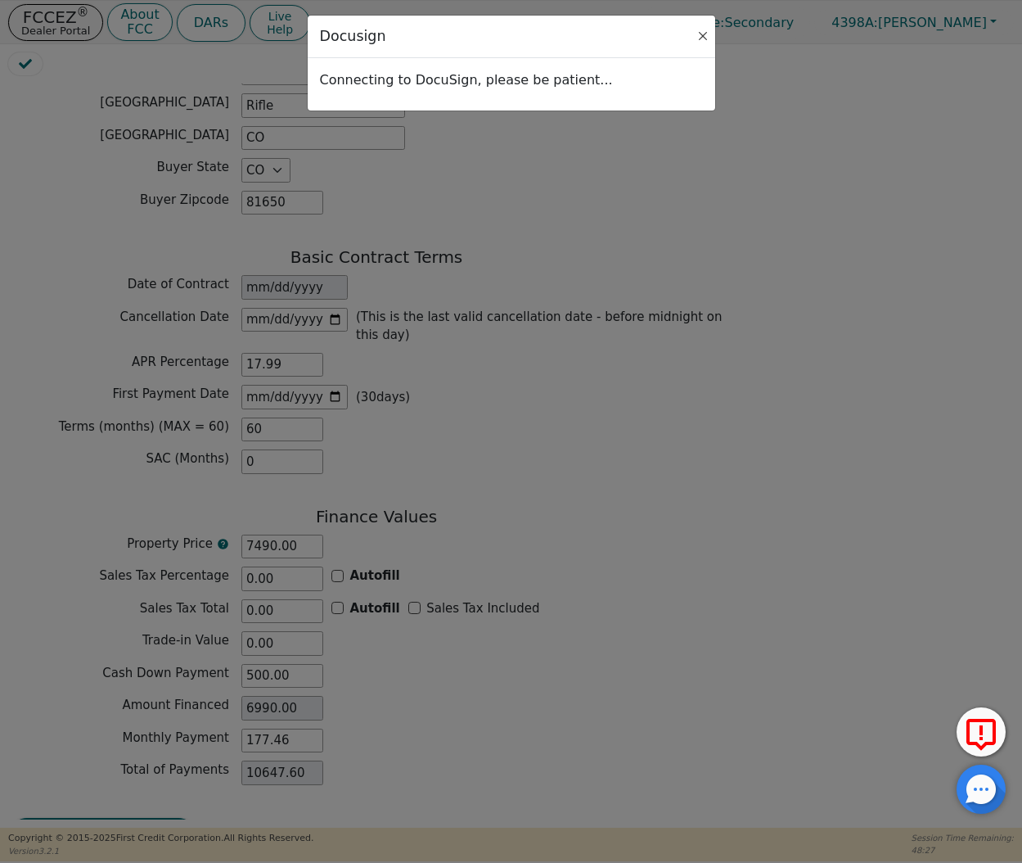
click at [707, 34] on button "Close" at bounding box center [703, 36] width 16 height 16
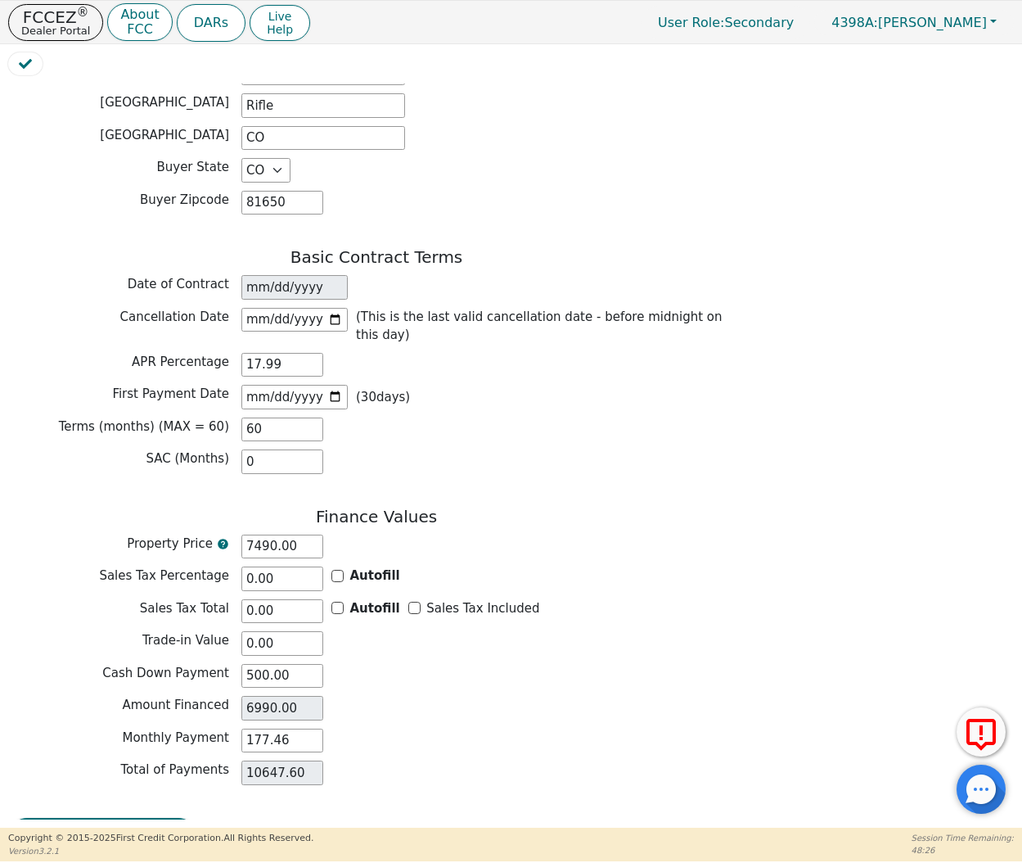
click at [101, 19] on div "FCCEZ ® Dealer Portal About FCC" at bounding box center [90, 22] width 164 height 38
click at [68, 20] on p "FCCEZ ®" at bounding box center [55, 17] width 69 height 16
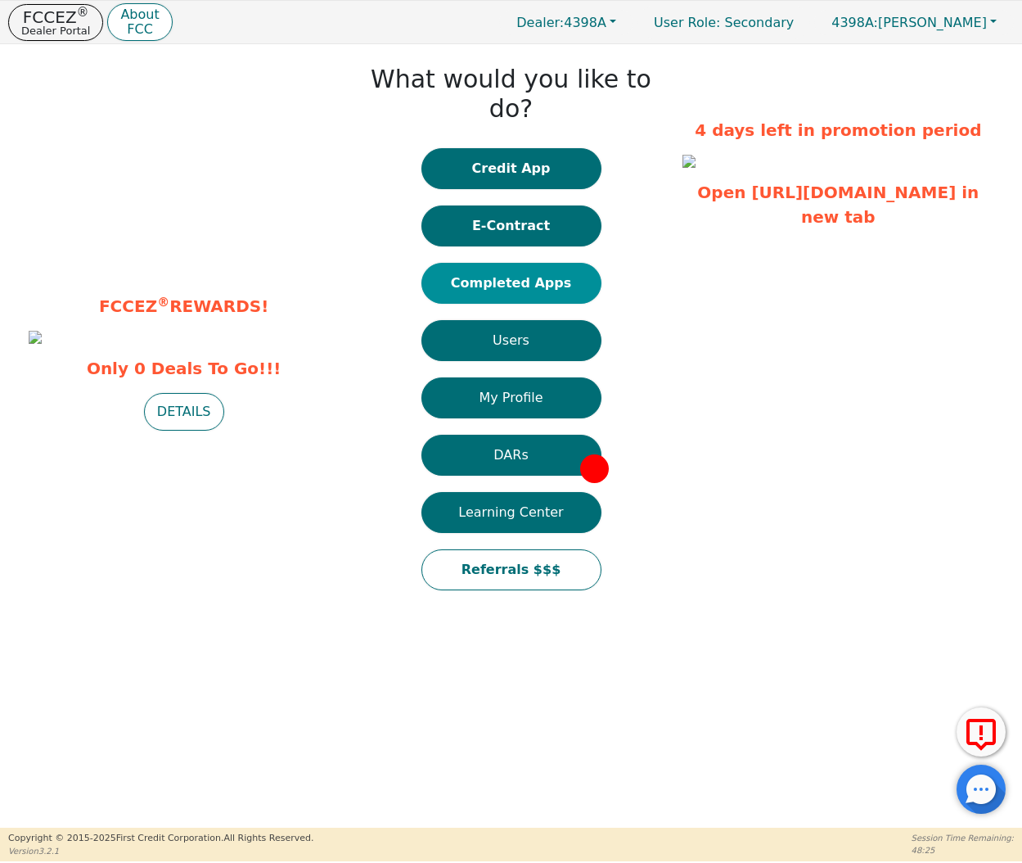
click at [478, 263] on button "Completed Apps" at bounding box center [511, 283] width 180 height 41
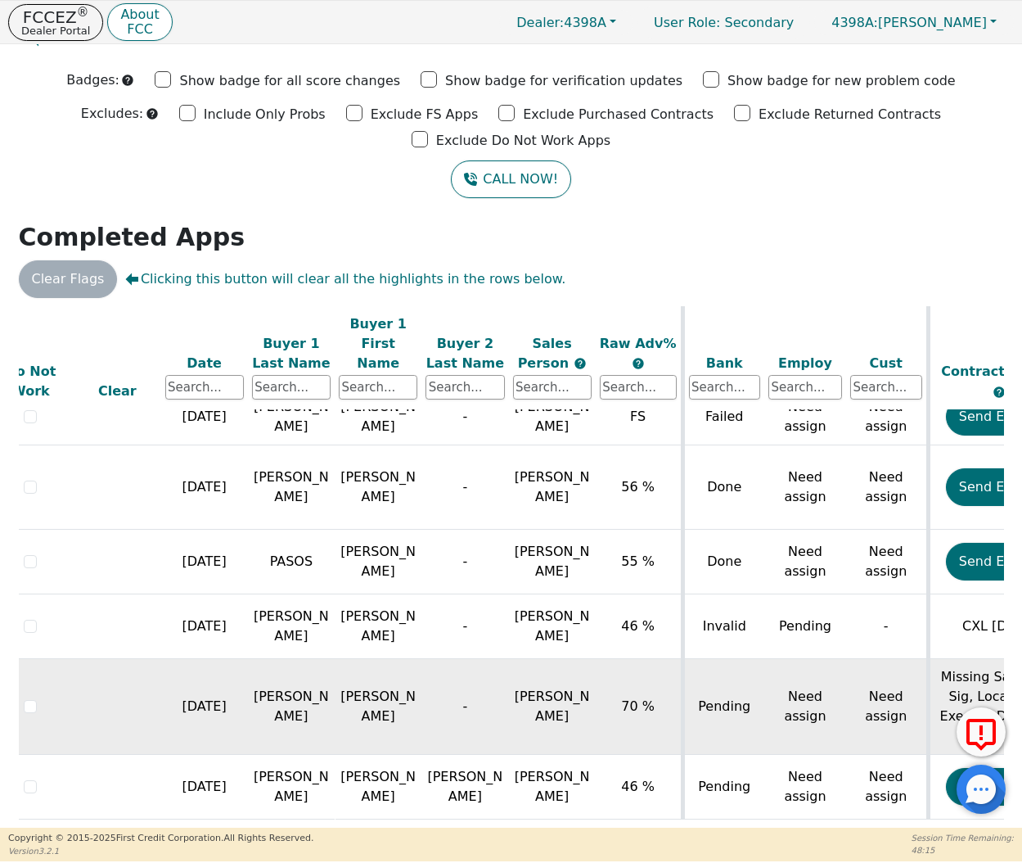
scroll to position [836, 32]
